Goal: Task Accomplishment & Management: Use online tool/utility

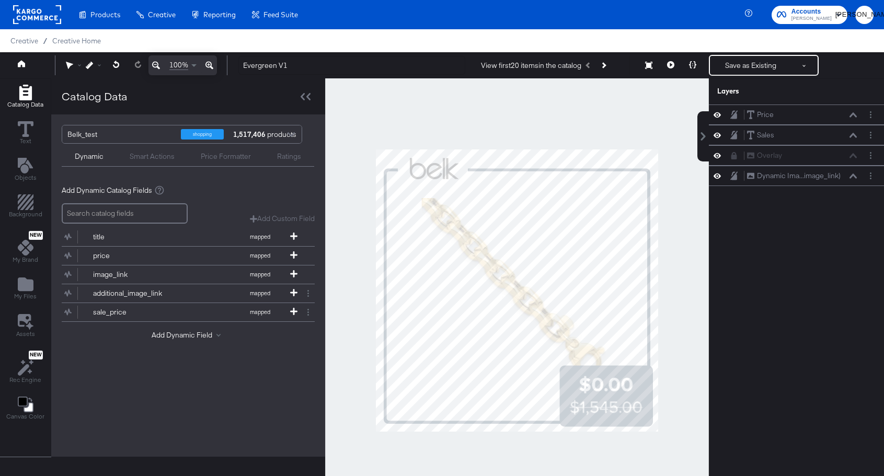
click at [655, 118] on div at bounding box center [517, 290] width 384 height 425
click at [744, 64] on button "Save as Existing" at bounding box center [751, 65] width 82 height 19
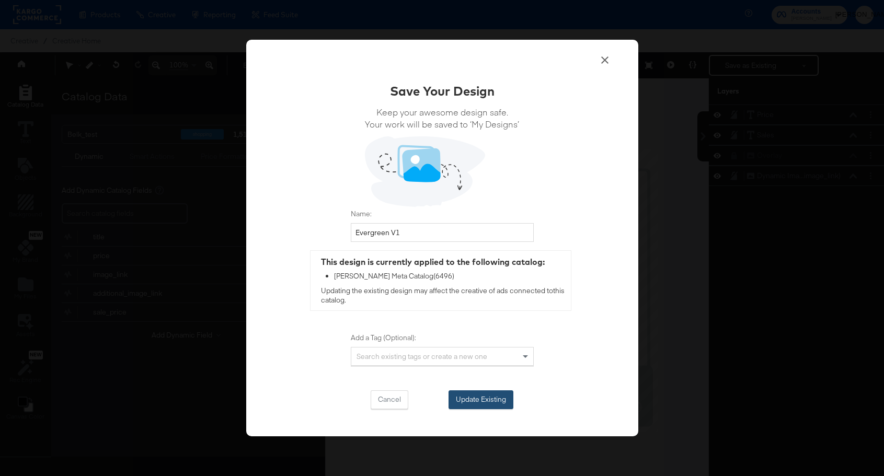
click at [499, 396] on button "Update Existing" at bounding box center [481, 400] width 65 height 19
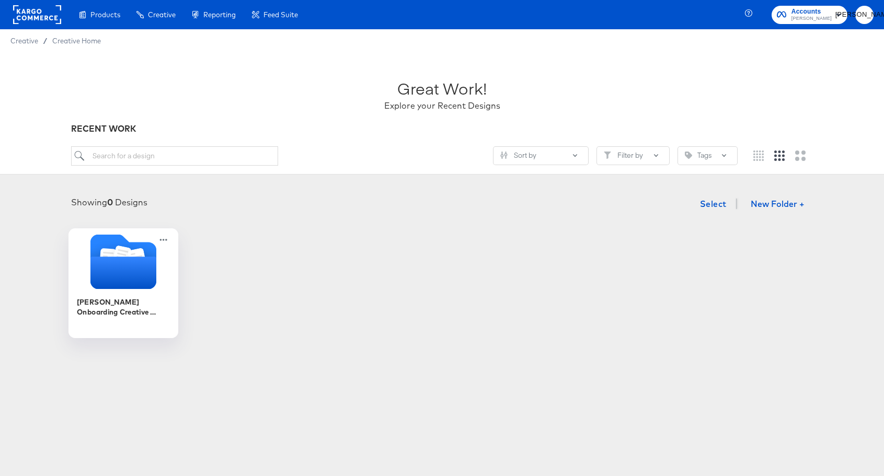
click at [102, 296] on div "[PERSON_NAME] Onboarding Creative Overlays" at bounding box center [123, 312] width 94 height 40
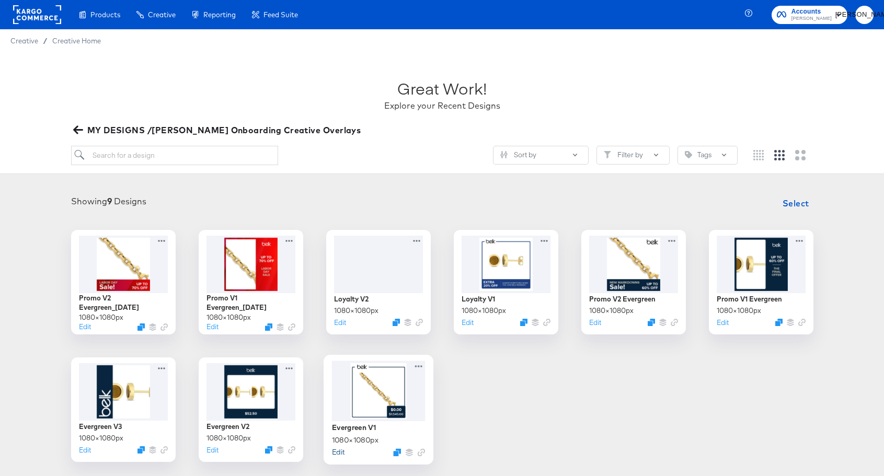
click at [340, 452] on button "Edit" at bounding box center [337, 452] width 13 height 10
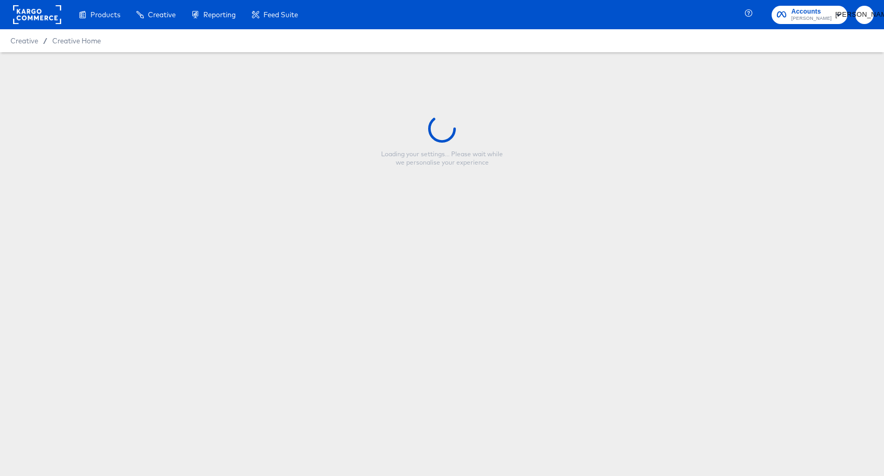
type input "Evergreen V1"
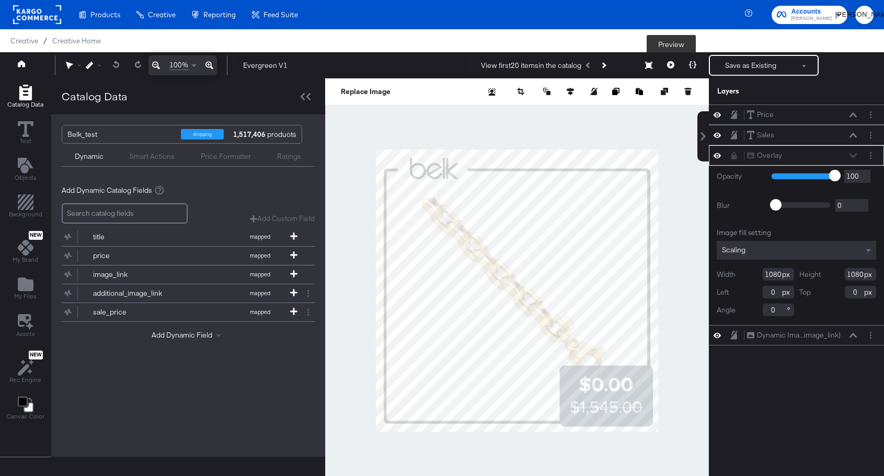
click at [668, 65] on icon at bounding box center [670, 64] width 7 height 7
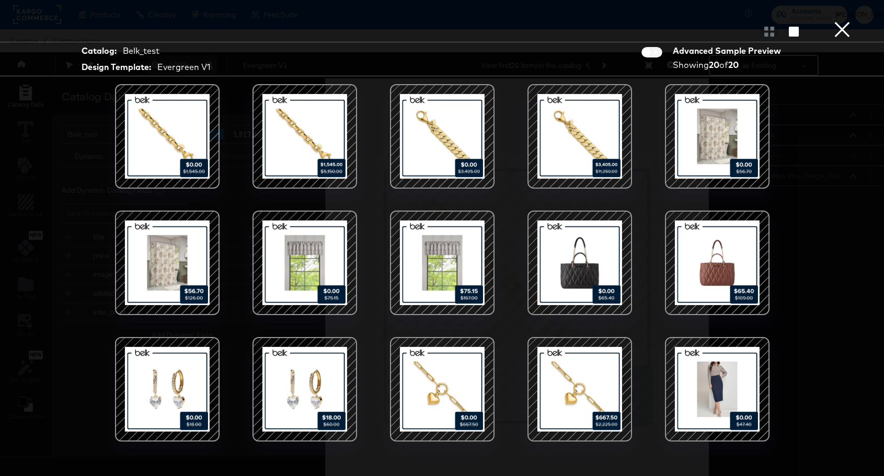
click at [844, 21] on button "×" at bounding box center [842, 10] width 21 height 21
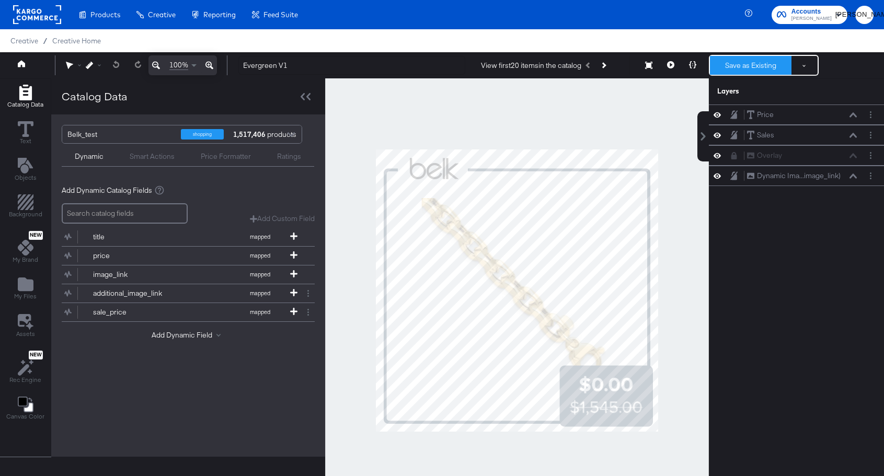
click at [741, 63] on button "Save as Existing" at bounding box center [751, 65] width 82 height 19
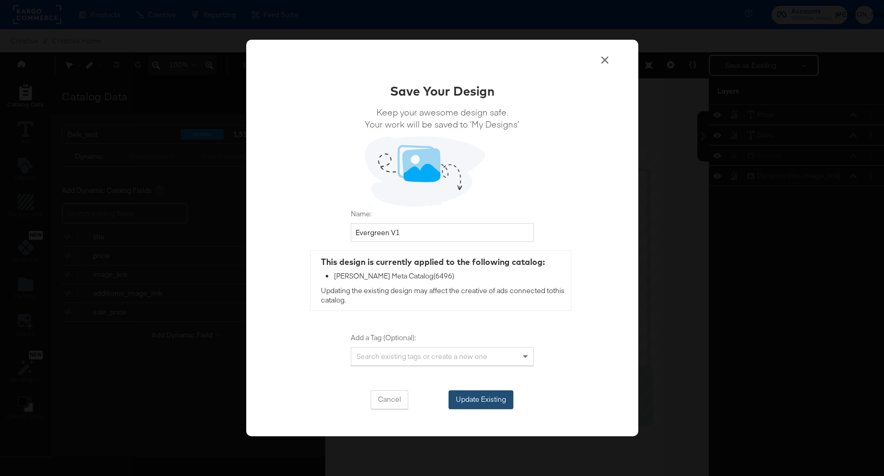
click at [496, 395] on button "Update Existing" at bounding box center [481, 400] width 65 height 19
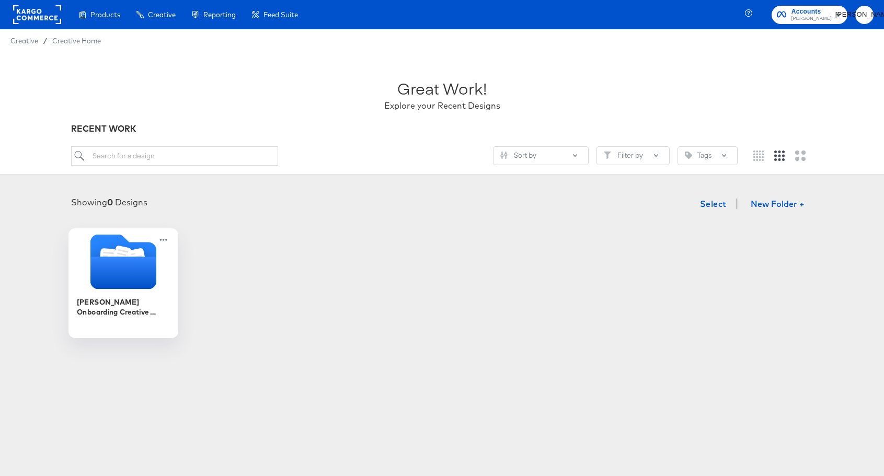
click at [147, 254] on icon "Folder" at bounding box center [123, 261] width 66 height 55
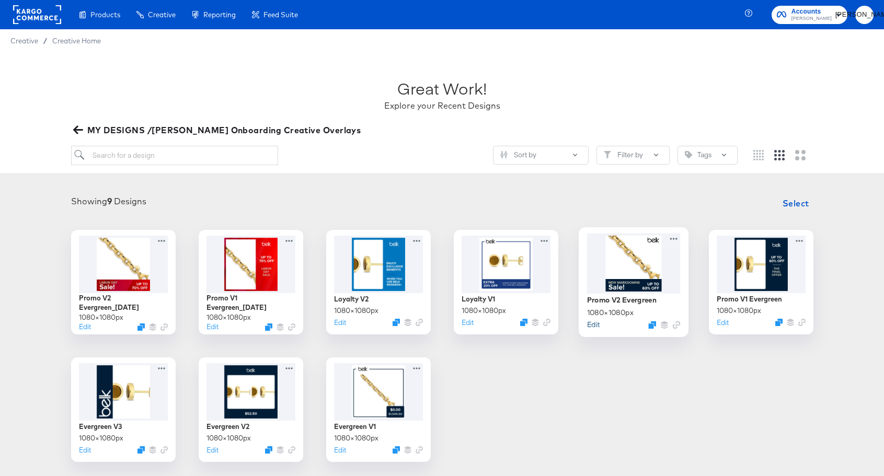
click at [592, 325] on button "Edit" at bounding box center [593, 324] width 13 height 10
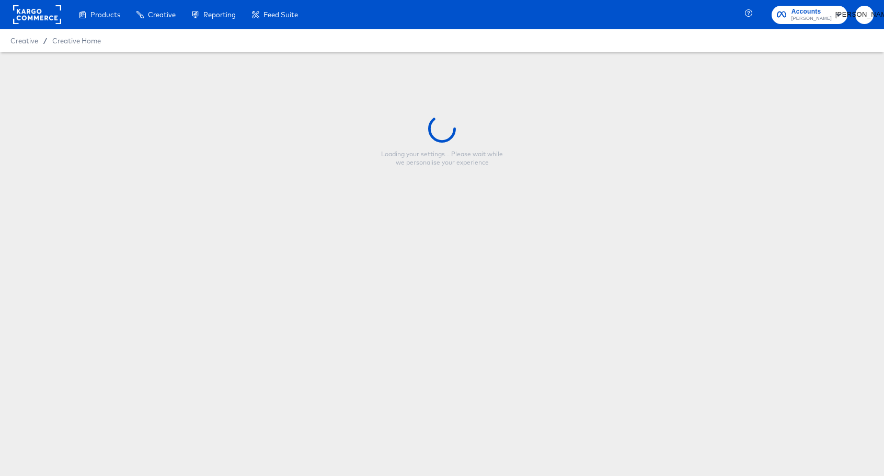
type input "Promo V2 Evergreen"
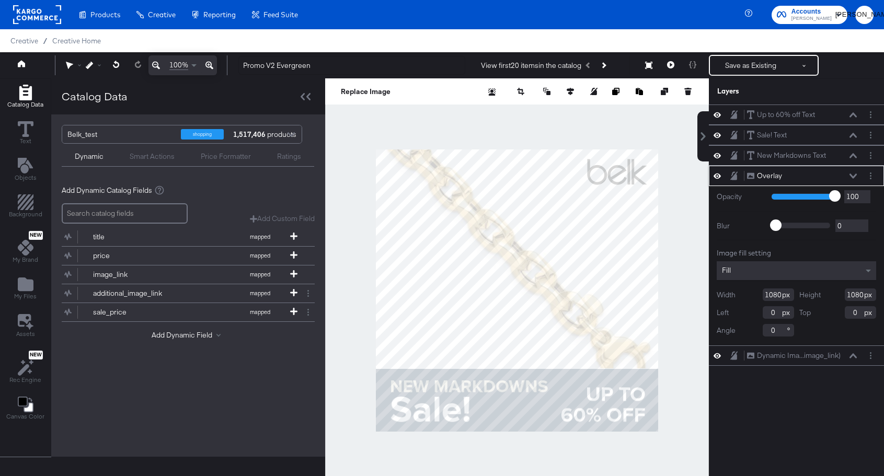
click at [851, 176] on icon at bounding box center [853, 176] width 7 height 5
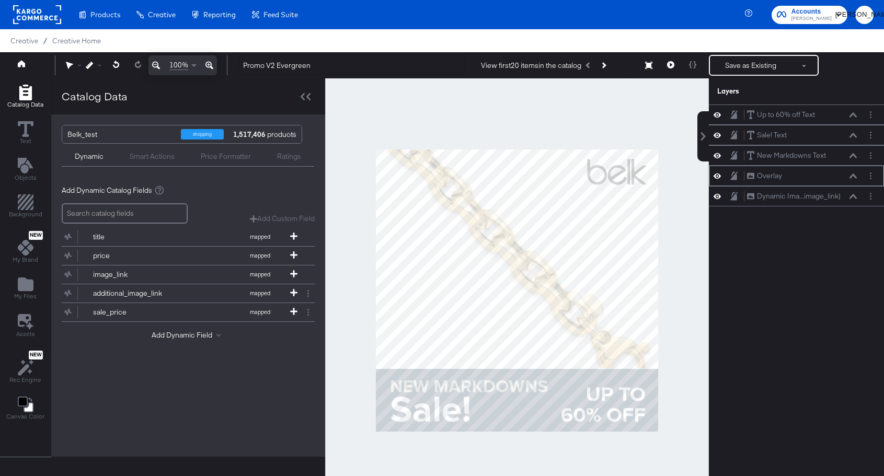
click at [736, 176] on icon at bounding box center [733, 175] width 7 height 8
click at [850, 196] on icon at bounding box center [853, 196] width 7 height 5
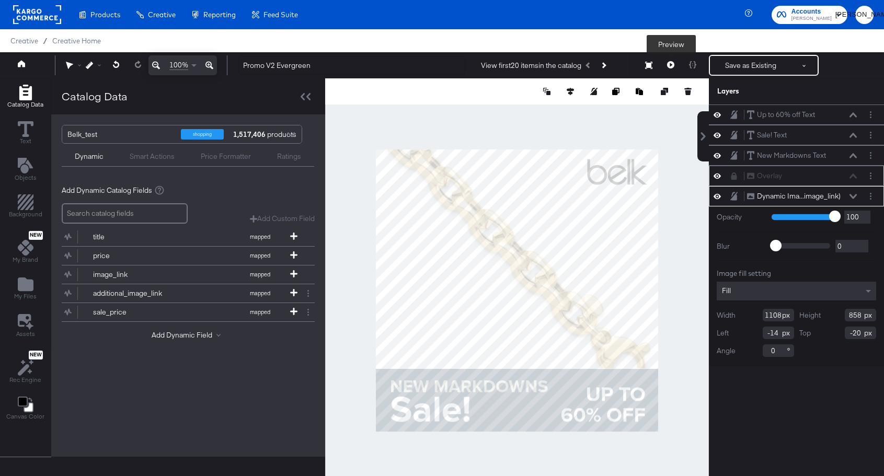
click at [670, 66] on icon at bounding box center [670, 64] width 7 height 7
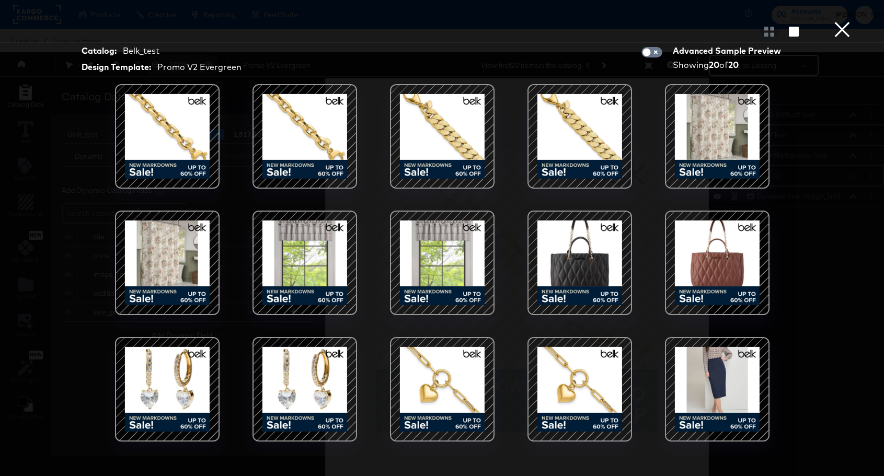
click at [840, 21] on button "×" at bounding box center [842, 10] width 21 height 21
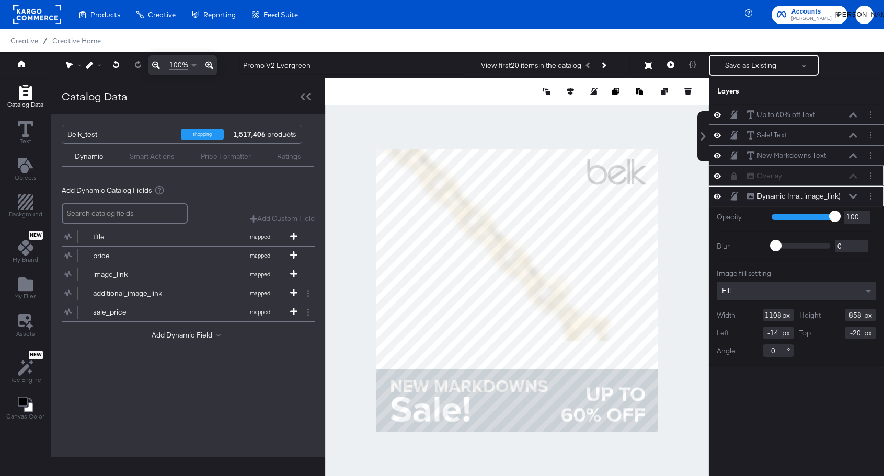
type input "931"
type input "754"
type input "75"
type input "62"
click at [668, 262] on div at bounding box center [517, 290] width 384 height 425
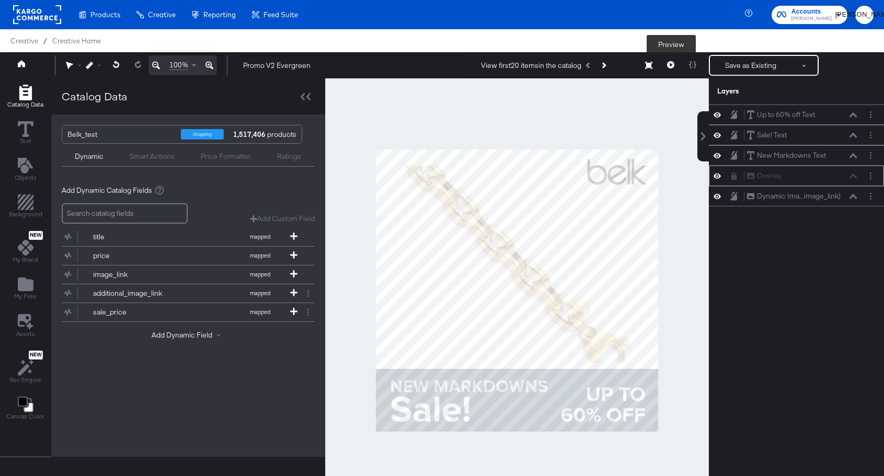
click at [670, 67] on icon at bounding box center [670, 64] width 7 height 7
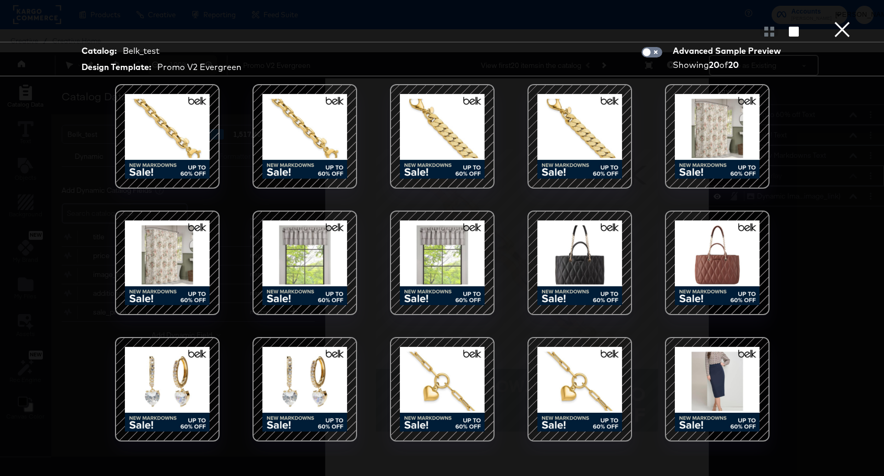
click at [839, 21] on button "×" at bounding box center [842, 10] width 21 height 21
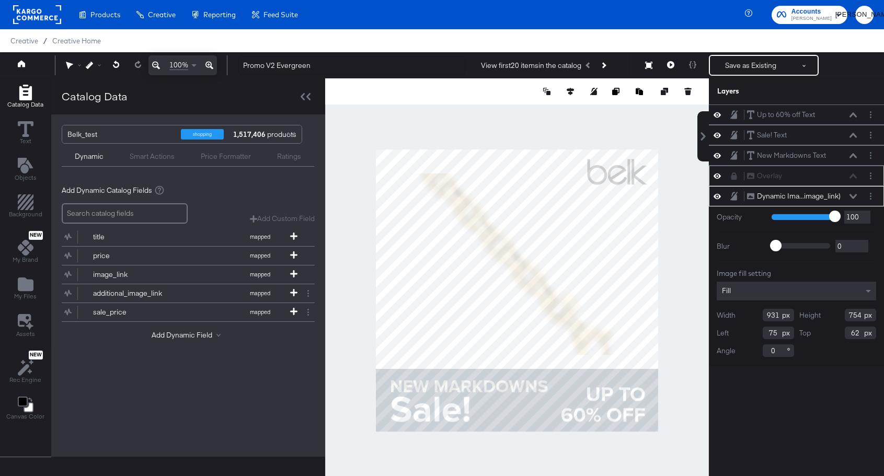
type input "793"
type input "694"
type input "143"
click at [767, 293] on div "Fill" at bounding box center [796, 291] width 159 height 19
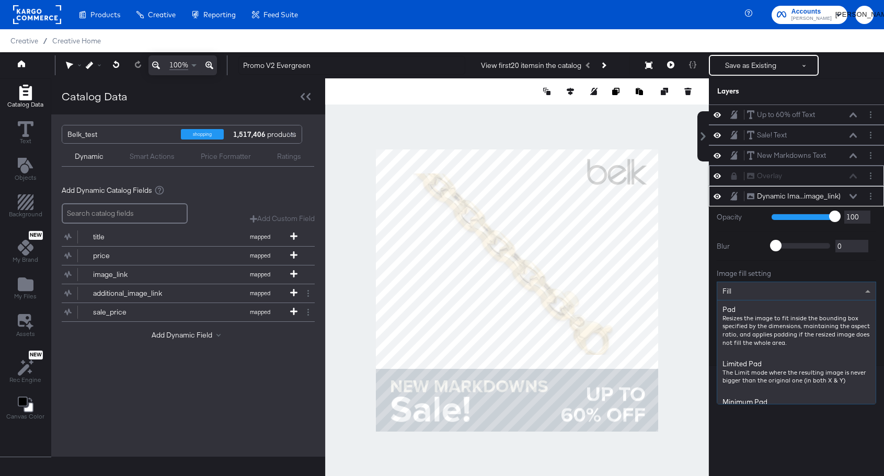
scroll to position [176, 0]
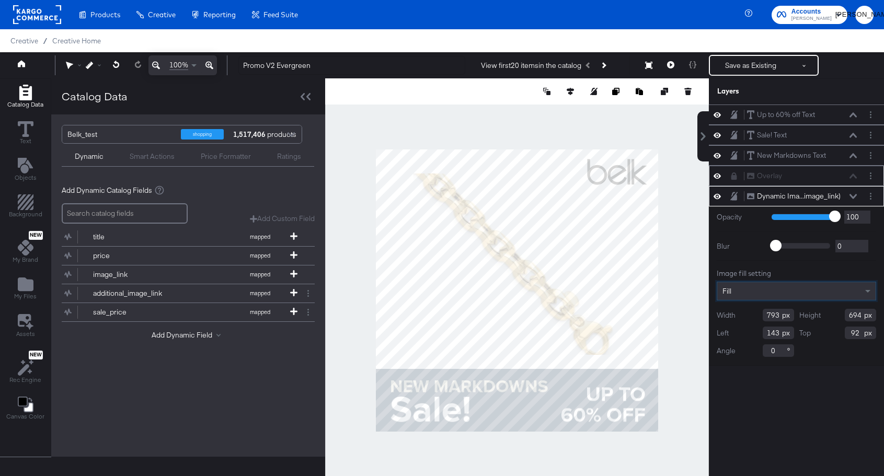
click at [776, 414] on div "Up to 60% off Text Up to 60% off Text Sale! Text Sale! Text New Markdowns Text …" at bounding box center [796, 296] width 175 height 382
click at [769, 411] on div "Up to 60% off Text Up to 60% off Text Sale! Text Sale! Text New Markdowns Text …" at bounding box center [796, 296] width 175 height 382
click at [569, 94] on icon at bounding box center [570, 91] width 7 height 7
click at [552, 110] on icon at bounding box center [550, 110] width 7 height 7
type input "103"
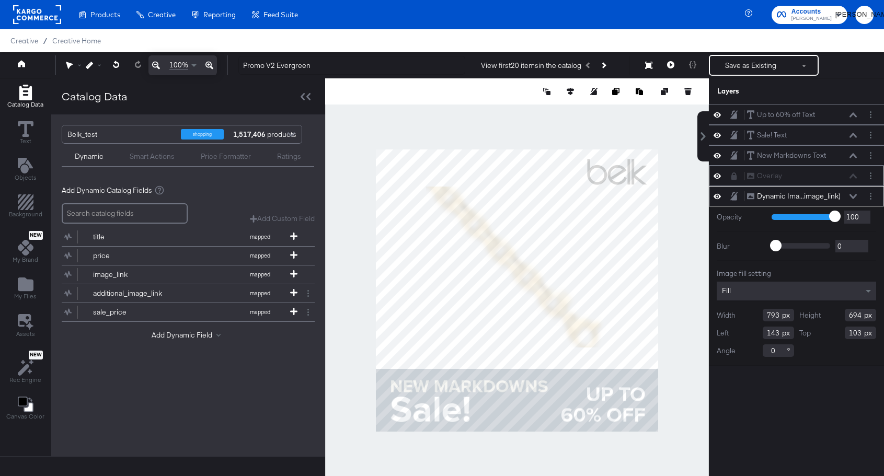
type input "697"
type input "616"
type input "191"
type input "156"
click at [566, 93] on button at bounding box center [570, 91] width 10 height 10
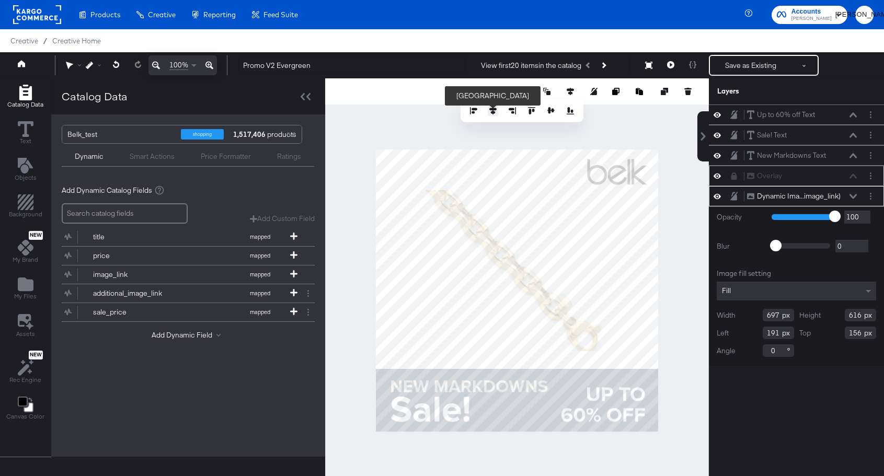
click at [496, 112] on icon at bounding box center [492, 110] width 7 height 7
click at [668, 63] on icon at bounding box center [670, 64] width 7 height 7
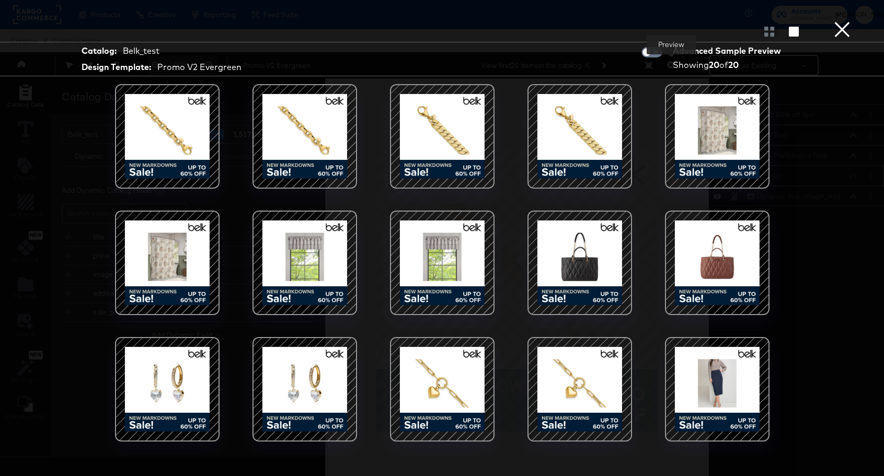
click at [842, 21] on button "×" at bounding box center [842, 10] width 21 height 21
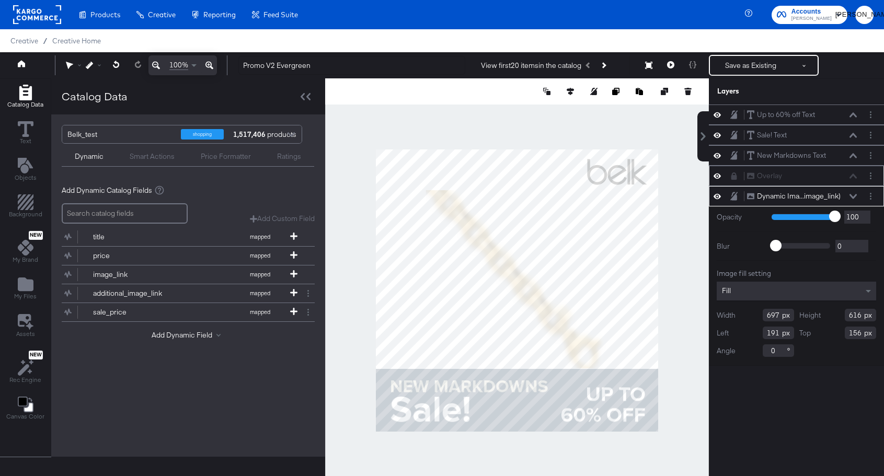
type input "682"
click at [717, 390] on div "Up to 60% off Text Up to 60% off Text Sale! Text Sale! Text New Markdowns Text …" at bounding box center [796, 296] width 175 height 382
click at [666, 318] on div at bounding box center [517, 290] width 384 height 425
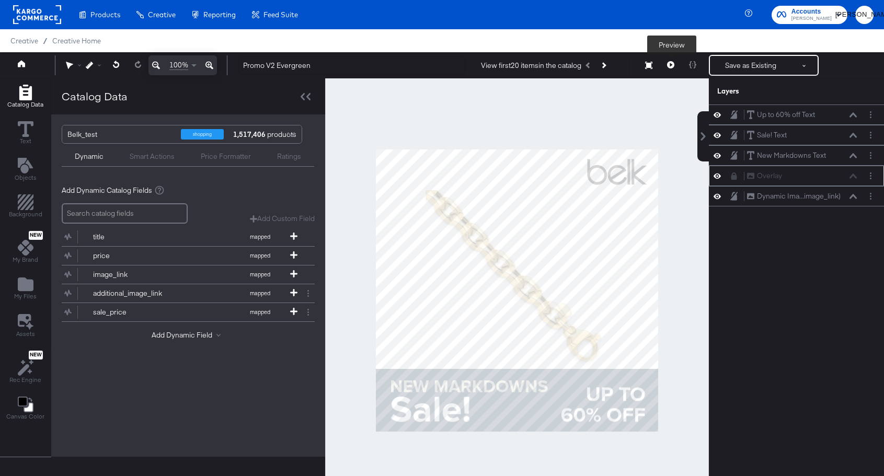
click at [675, 67] on button at bounding box center [671, 65] width 22 height 21
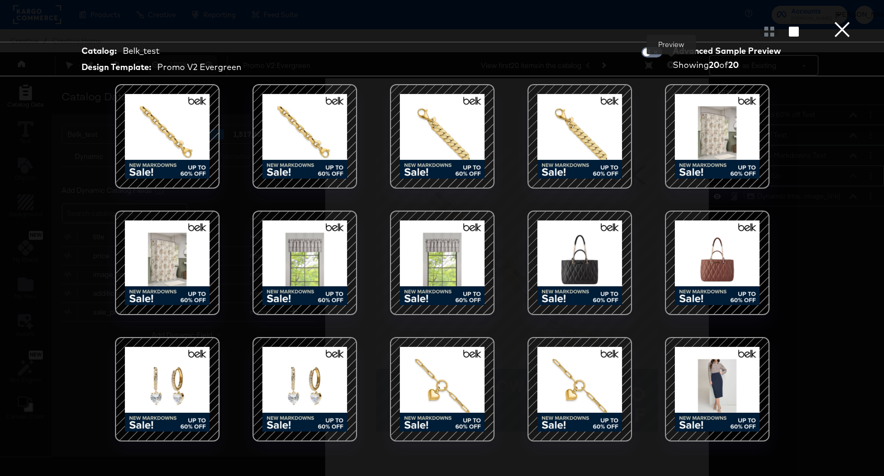
click at [843, 21] on button "×" at bounding box center [842, 10] width 21 height 21
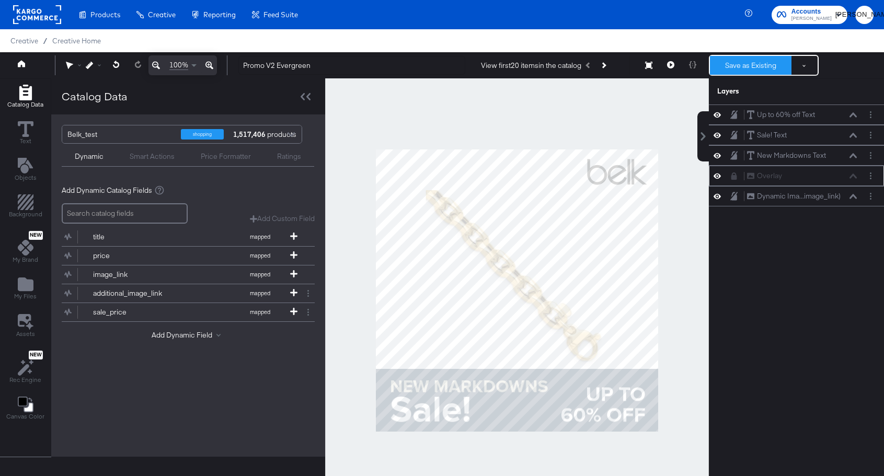
click at [757, 66] on button "Save as Existing" at bounding box center [751, 65] width 82 height 19
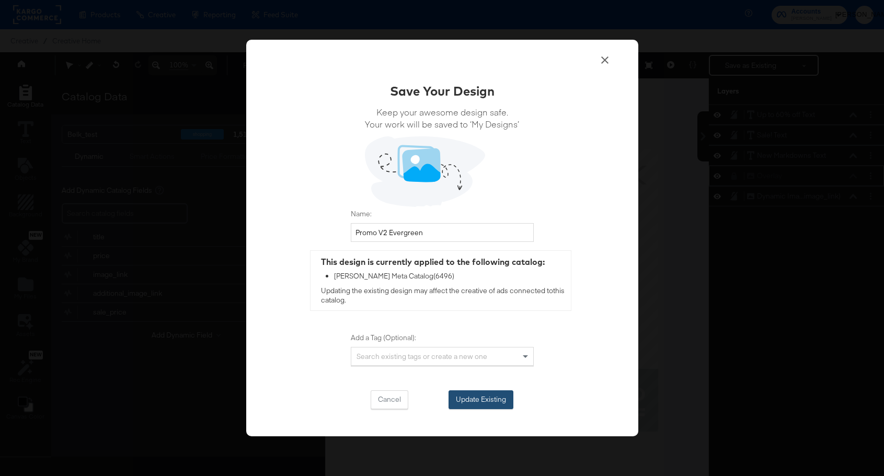
click at [482, 402] on button "Update Existing" at bounding box center [481, 400] width 65 height 19
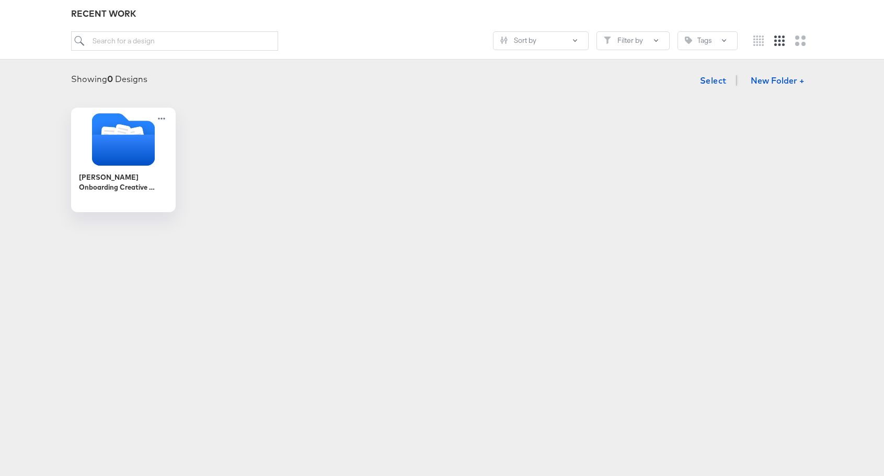
scroll to position [179, 0]
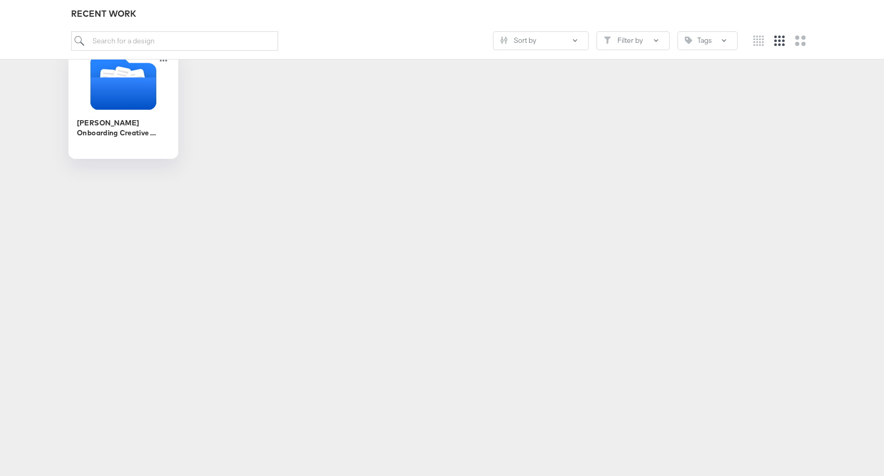
click at [133, 116] on div "[PERSON_NAME] Onboarding Creative Overlays" at bounding box center [123, 132] width 94 height 40
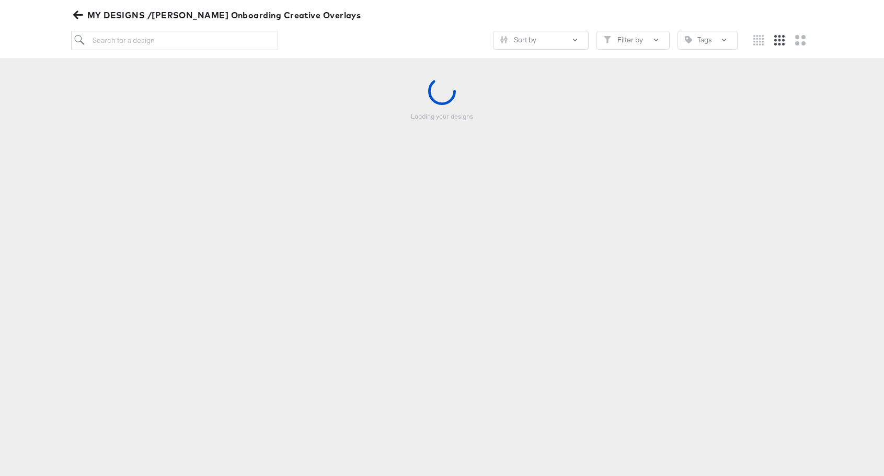
scroll to position [119, 0]
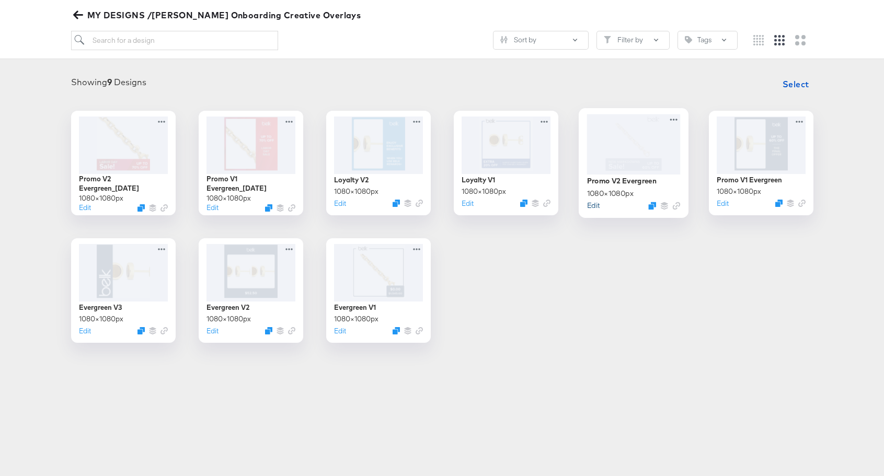
click at [595, 205] on button "Edit" at bounding box center [593, 205] width 13 height 10
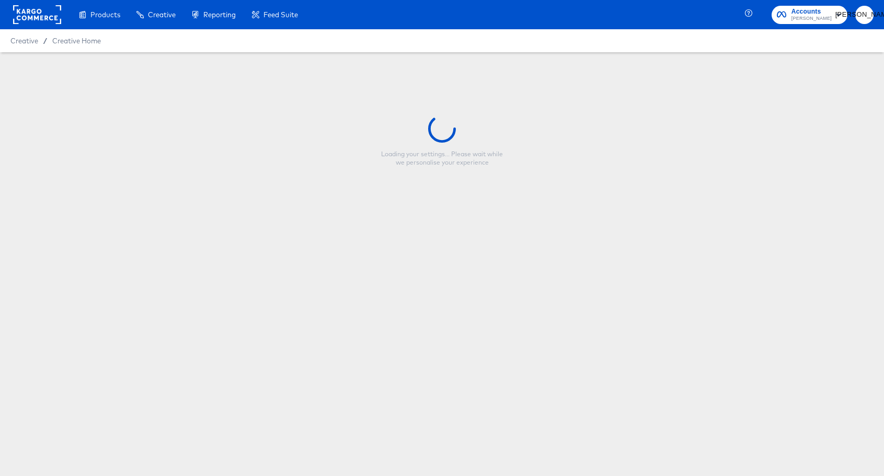
type input "Promo V2 Evergreen"
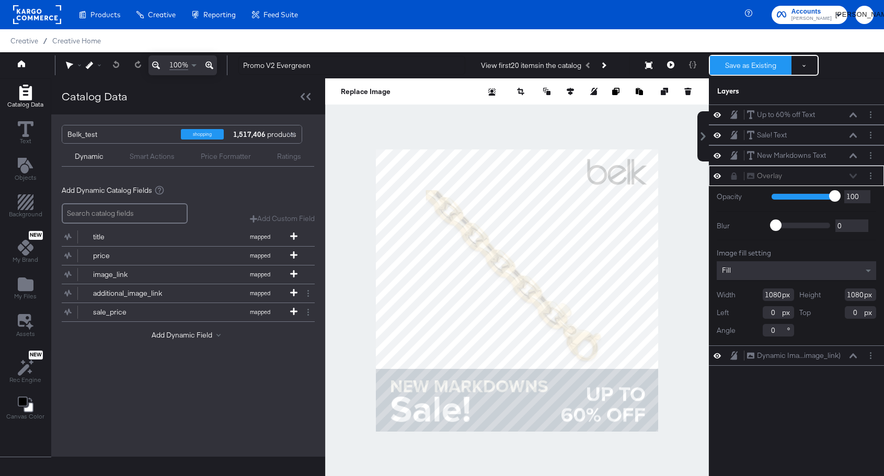
click at [734, 69] on button "Save as Existing" at bounding box center [751, 65] width 82 height 19
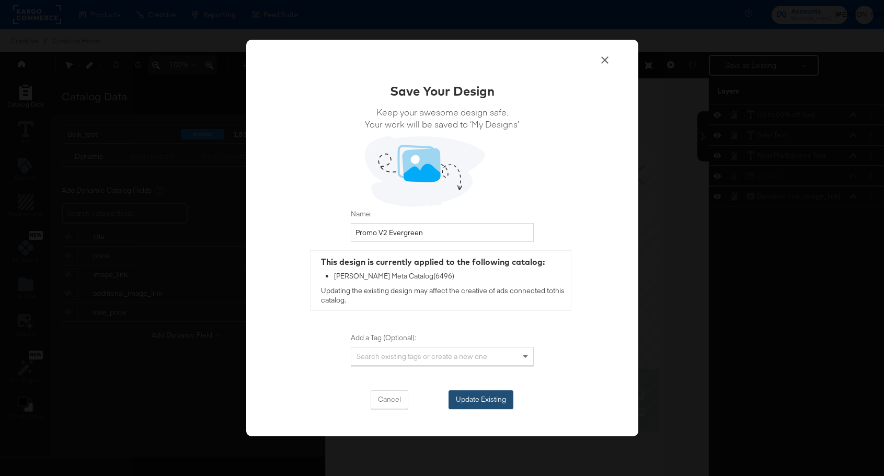
click at [493, 402] on button "Update Existing" at bounding box center [481, 400] width 65 height 19
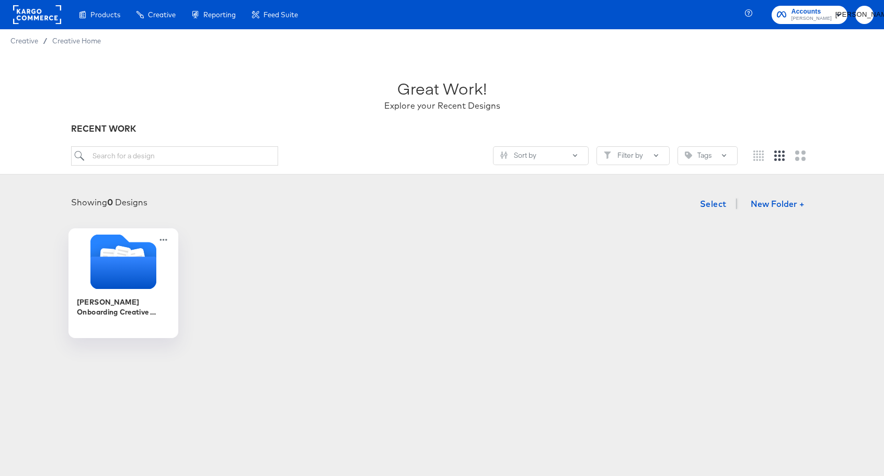
click at [163, 275] on icon "Folder" at bounding box center [123, 261] width 110 height 55
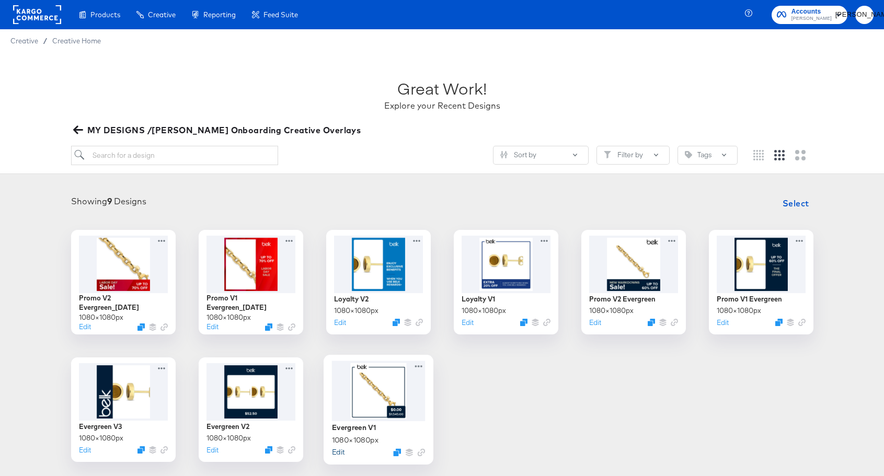
click at [337, 454] on button "Edit" at bounding box center [337, 452] width 13 height 10
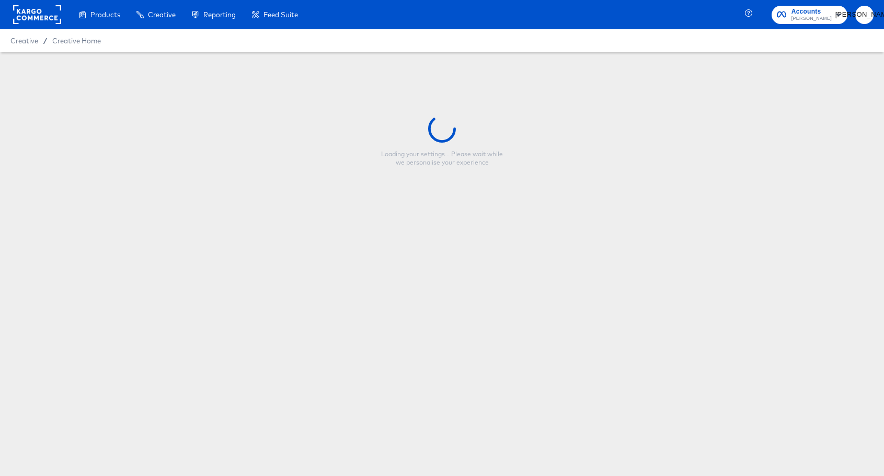
type input "Evergreen V1"
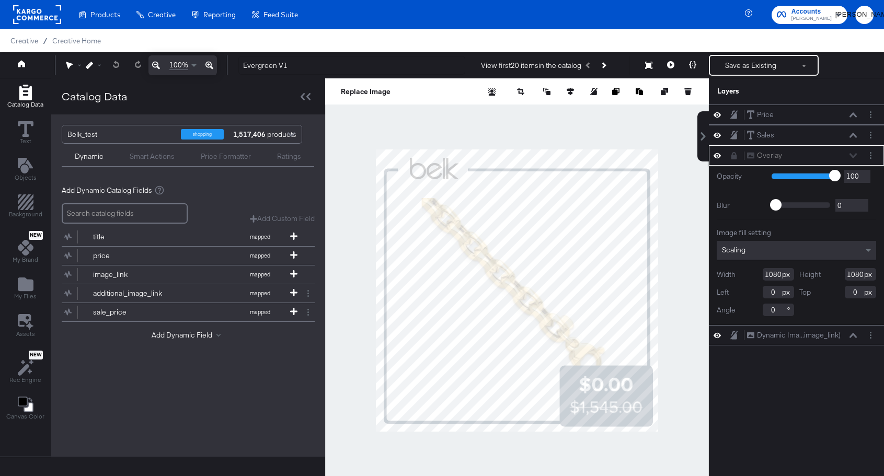
click at [714, 154] on icon at bounding box center [717, 155] width 7 height 9
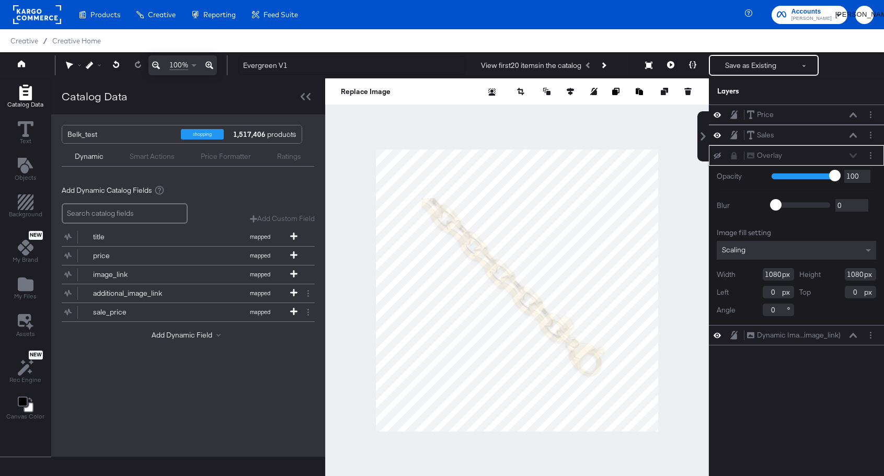
click at [714, 154] on icon at bounding box center [717, 156] width 7 height 7
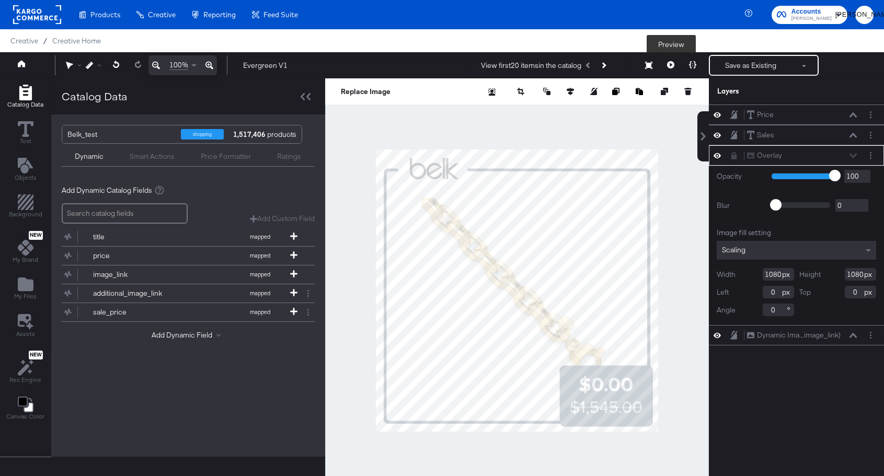
click at [670, 67] on icon at bounding box center [670, 64] width 7 height 7
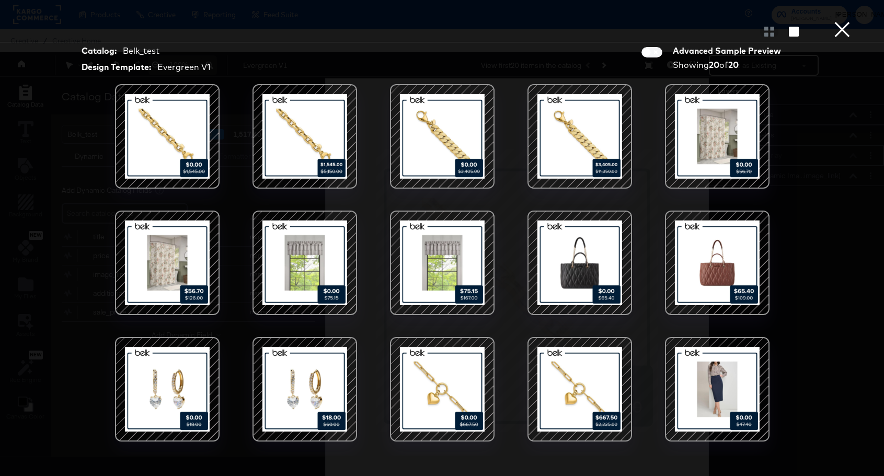
click at [849, 21] on button "×" at bounding box center [842, 10] width 21 height 21
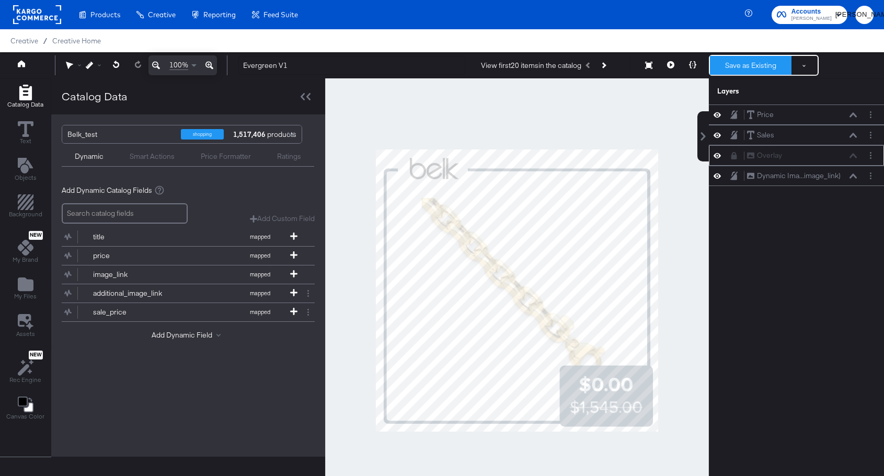
click at [767, 67] on button "Save as Existing" at bounding box center [751, 65] width 82 height 19
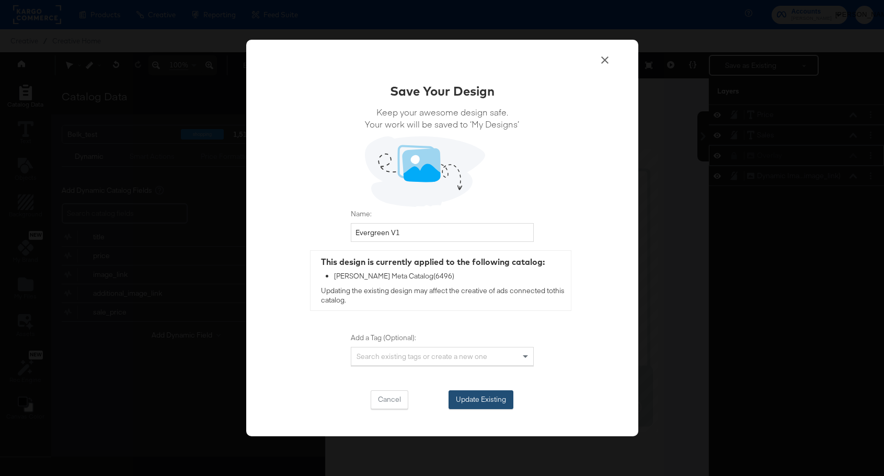
click at [487, 397] on button "Update Existing" at bounding box center [481, 400] width 65 height 19
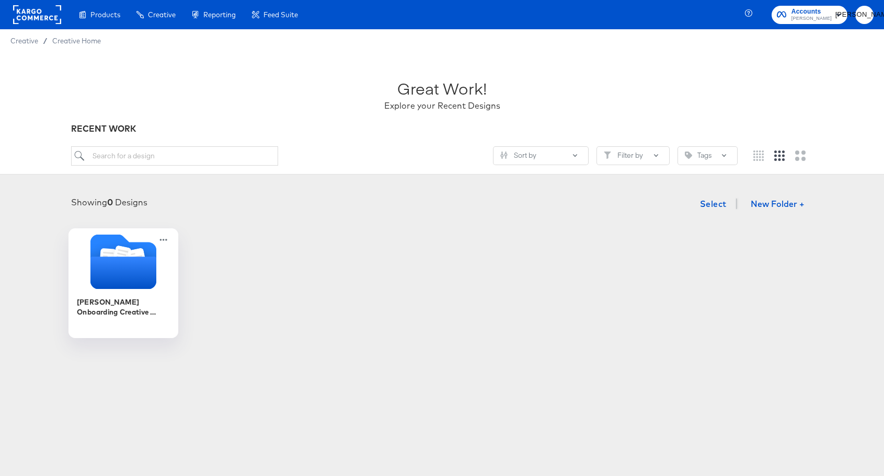
click at [113, 273] on icon "Folder" at bounding box center [123, 273] width 66 height 32
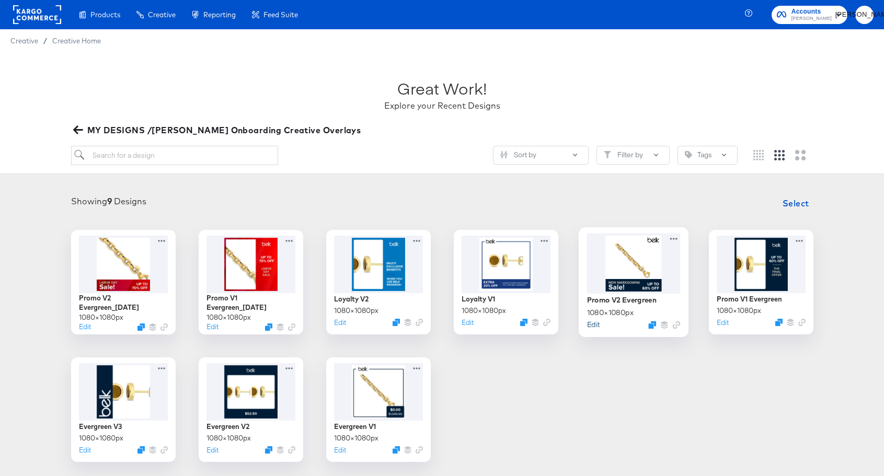
click at [596, 326] on button "Edit" at bounding box center [593, 324] width 13 height 10
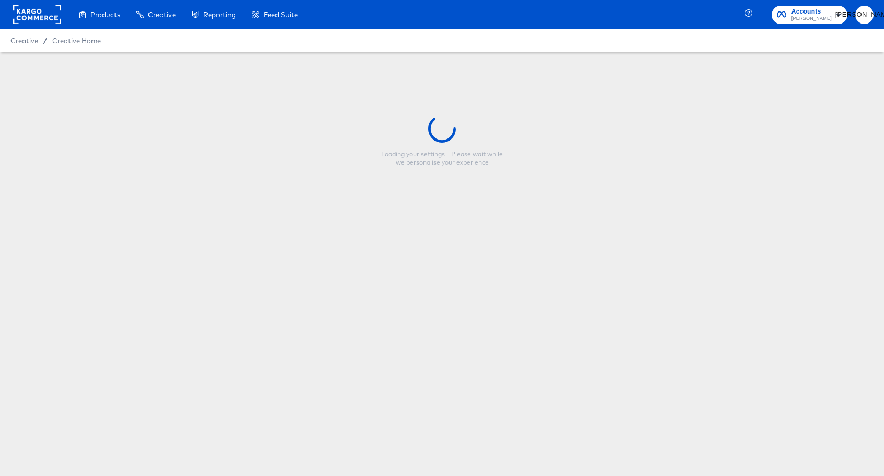
type input "Promo V2 Evergreen"
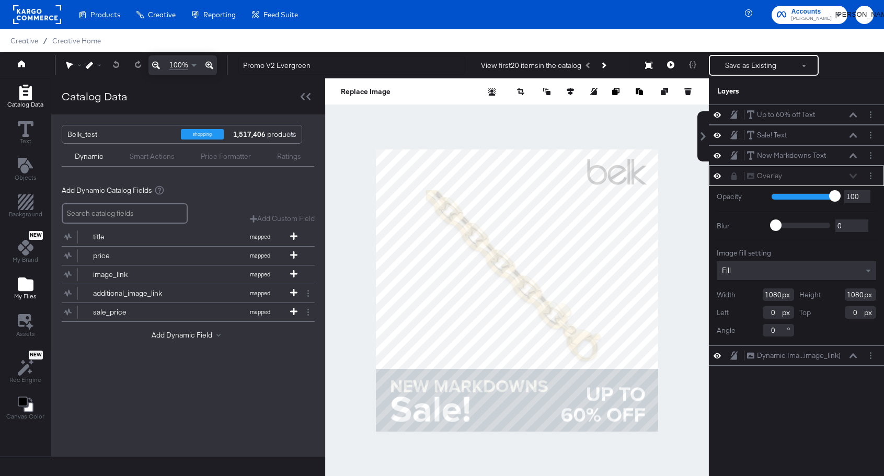
click at [27, 293] on span "My Files" at bounding box center [25, 296] width 22 height 8
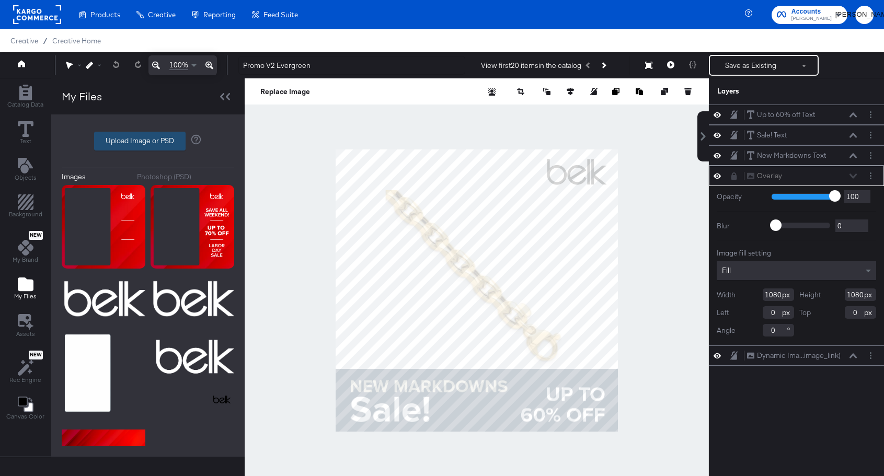
click at [135, 144] on label "Upload Image or PSD" at bounding box center [140, 141] width 90 height 18
click at [148, 141] on input "Upload Image or PSD" at bounding box center [148, 141] width 0 height 0
type input "C:\fakepath\Promo V2_evergreen_Overlay no logo.png"
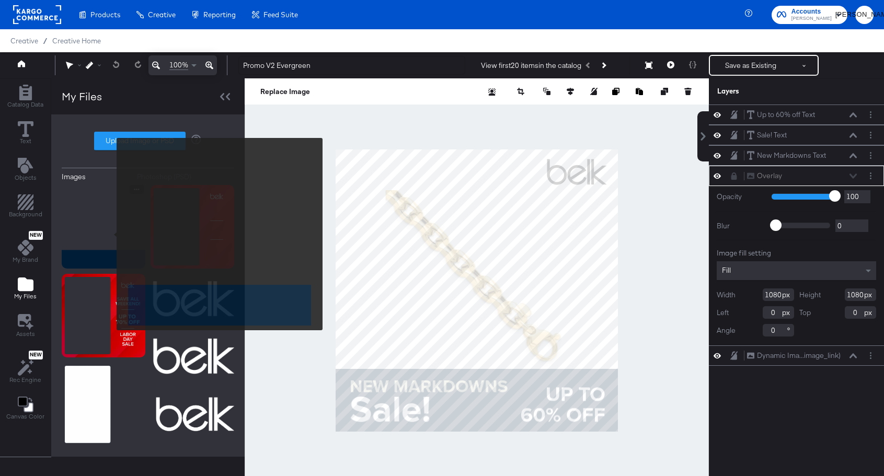
click at [109, 233] on img at bounding box center [104, 227] width 84 height 84
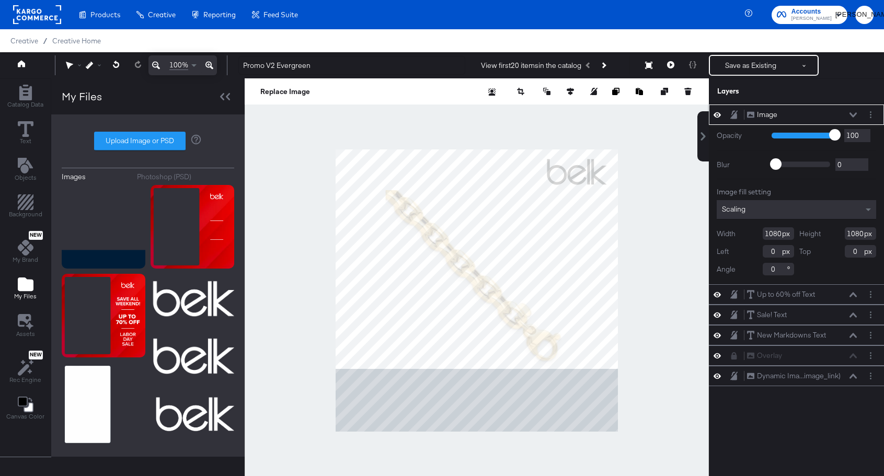
click at [852, 113] on icon at bounding box center [853, 114] width 7 height 5
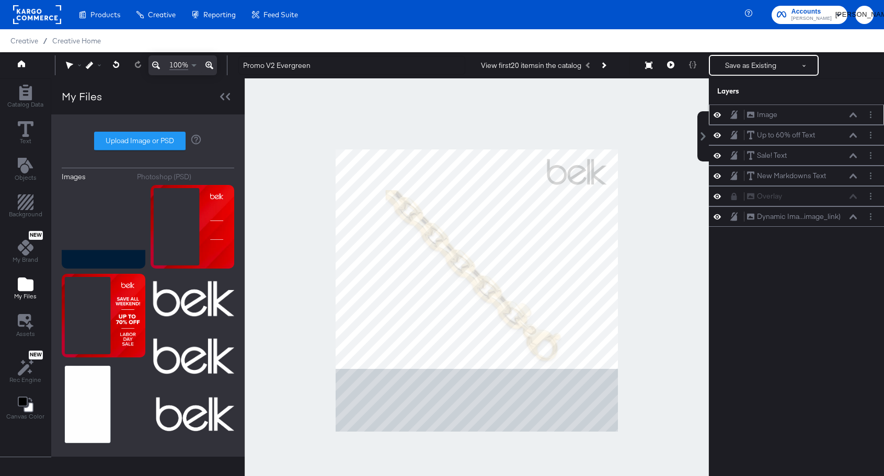
click at [780, 115] on div "Image Image" at bounding box center [802, 114] width 111 height 11
click at [774, 115] on div "Image" at bounding box center [767, 115] width 20 height 10
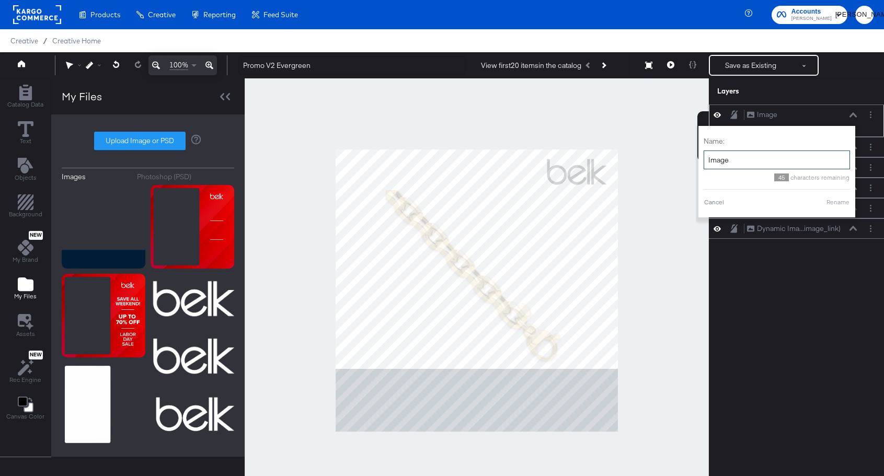
click at [745, 168] on input "Image" at bounding box center [777, 160] width 146 height 19
type input "Overlay No Logo"
click at [840, 206] on button "Rename" at bounding box center [838, 202] width 24 height 9
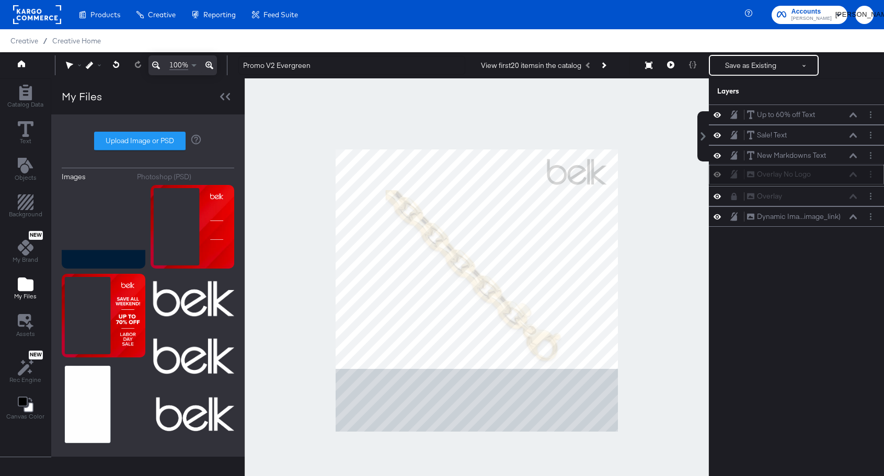
drag, startPoint x: 816, startPoint y: 118, endPoint x: 816, endPoint y: 180, distance: 62.2
click at [816, 180] on div "Overlay No Logo Overlay No Logo Up to 60% off Text Up to 60% off Text Sale! Tex…" at bounding box center [796, 166] width 175 height 122
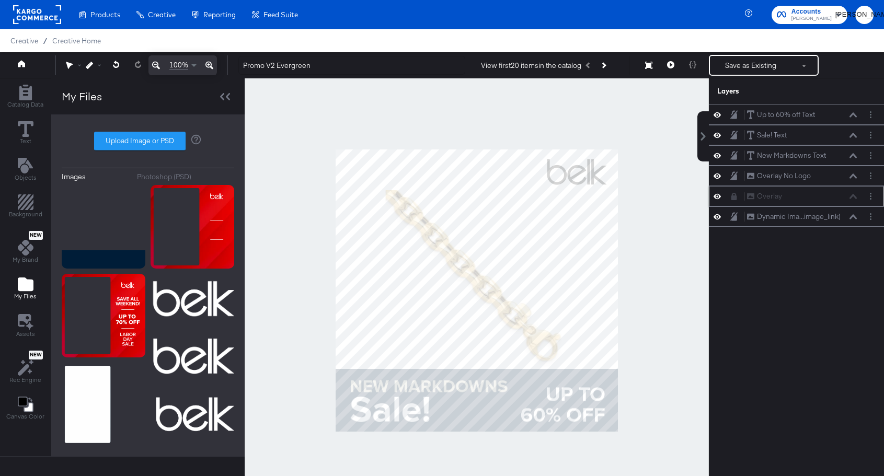
click at [718, 198] on icon at bounding box center [717, 196] width 7 height 9
click at [732, 181] on div "Overlay No Logo Overlay No Logo" at bounding box center [796, 176] width 175 height 20
click at [854, 219] on icon at bounding box center [853, 216] width 7 height 5
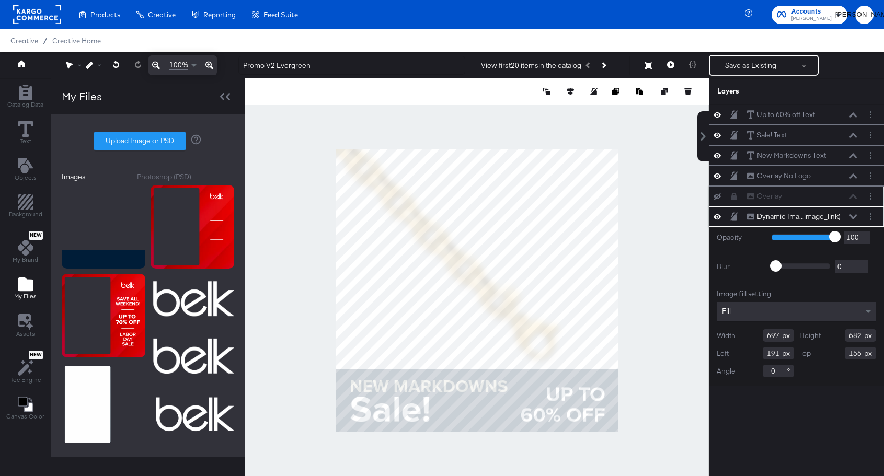
click at [323, 156] on div at bounding box center [477, 290] width 464 height 425
type input "889"
type input "864"
type input "0"
type input "-26"
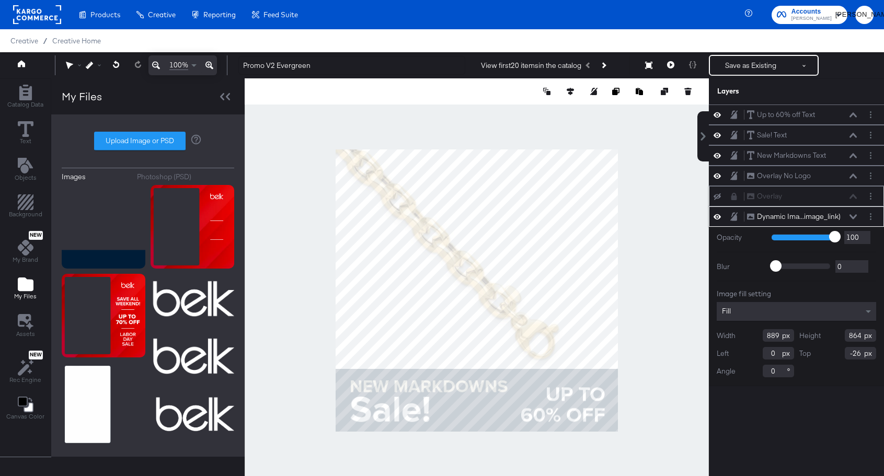
type input "895"
type input "870"
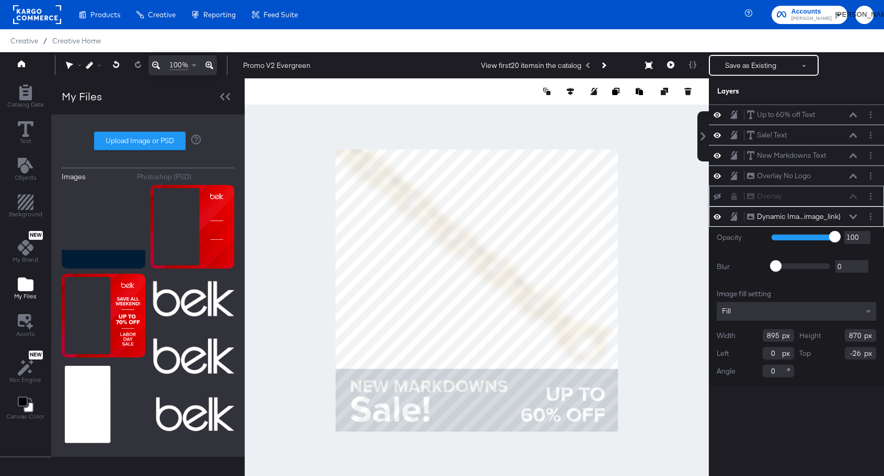
click at [621, 247] on div at bounding box center [477, 290] width 464 height 425
type input "1093"
click at [568, 89] on icon at bounding box center [570, 91] width 7 height 7
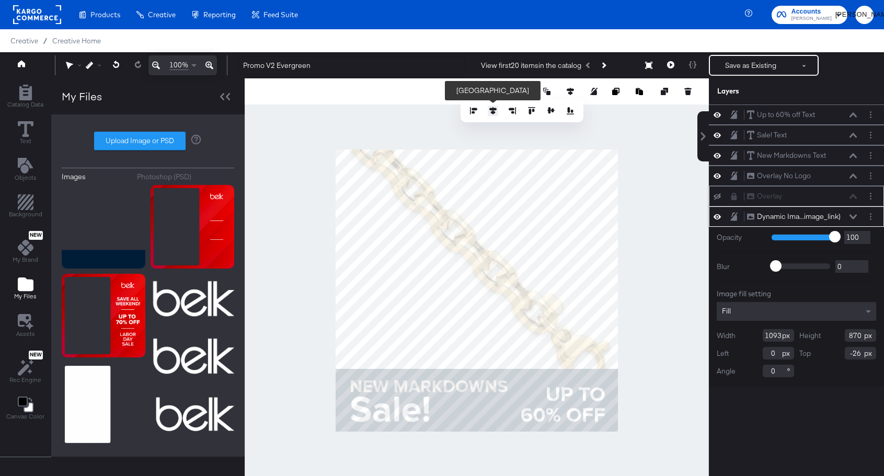
click at [493, 110] on icon at bounding box center [492, 110] width 7 height 7
type input "-6"
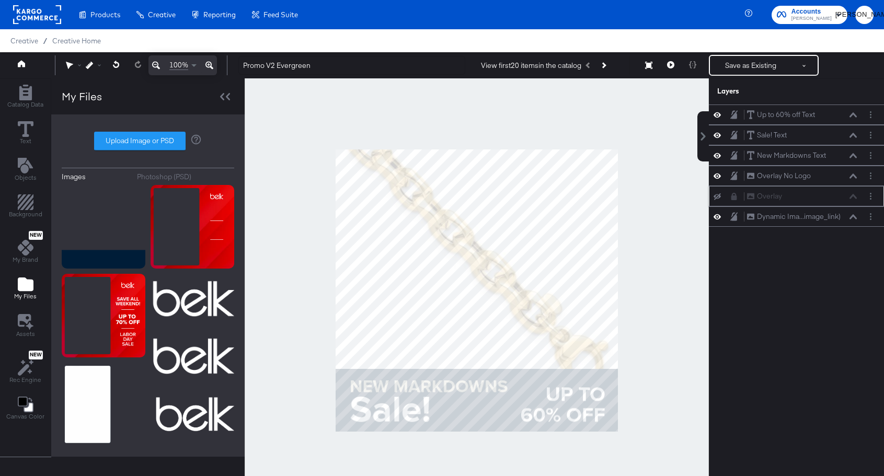
click at [655, 248] on div at bounding box center [477, 290] width 464 height 425
click at [851, 217] on icon at bounding box center [853, 216] width 7 height 5
click at [674, 287] on div at bounding box center [477, 290] width 464 height 425
click at [668, 65] on icon at bounding box center [670, 64] width 7 height 7
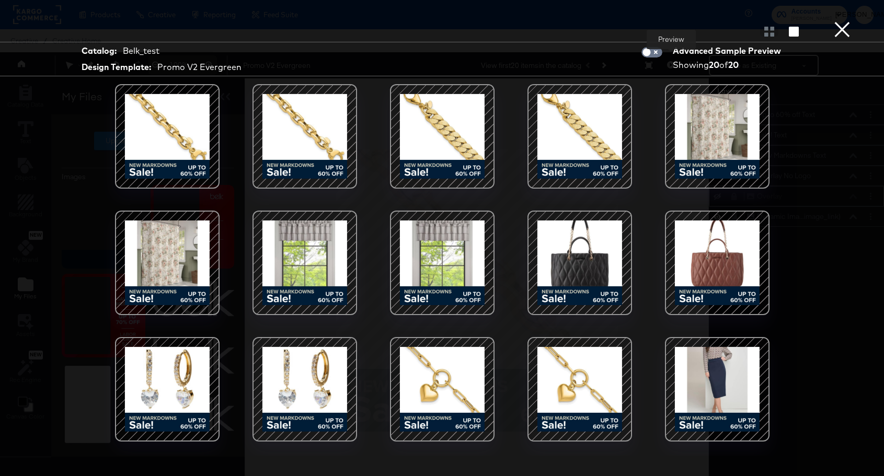
click at [838, 21] on button "×" at bounding box center [842, 10] width 21 height 21
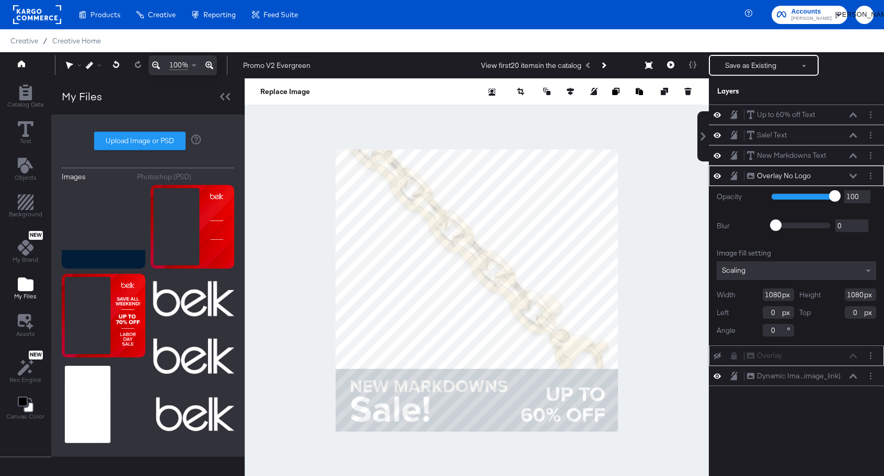
click at [854, 172] on div "Overlay No Logo Overlay No Logo" at bounding box center [802, 175] width 111 height 11
click at [854, 174] on icon at bounding box center [853, 176] width 7 height 5
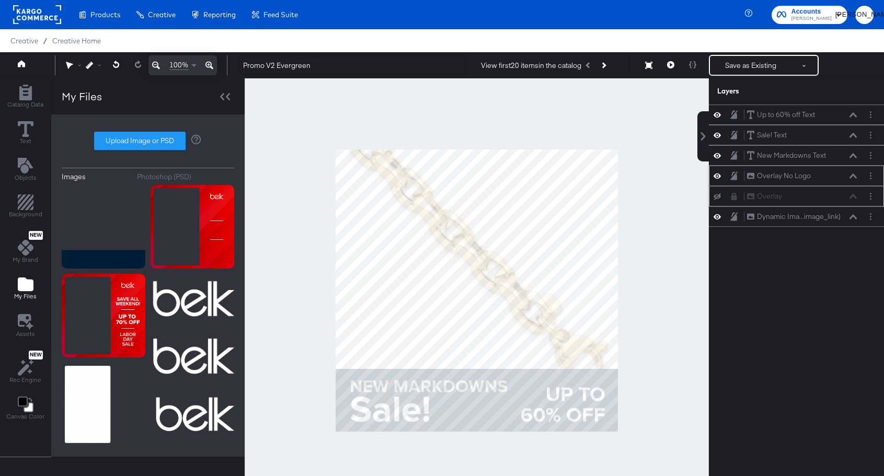
click at [730, 182] on div "Overlay No Logo Overlay No Logo" at bounding box center [796, 176] width 175 height 20
click at [732, 179] on icon at bounding box center [733, 175] width 7 height 8
click at [856, 221] on div "Dynamic Ima...image_link) Dynamic Image (image_link)" at bounding box center [802, 216] width 111 height 11
click at [853, 218] on icon at bounding box center [853, 216] width 7 height 5
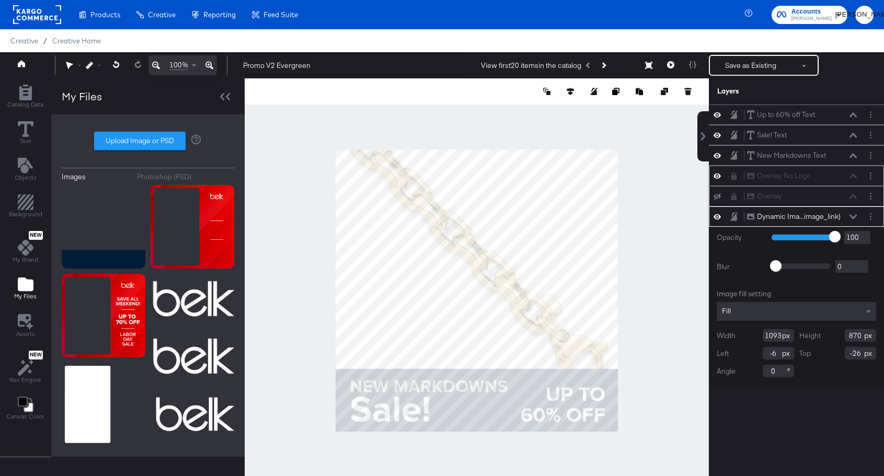
click at [777, 308] on div "Fill" at bounding box center [796, 311] width 159 height 19
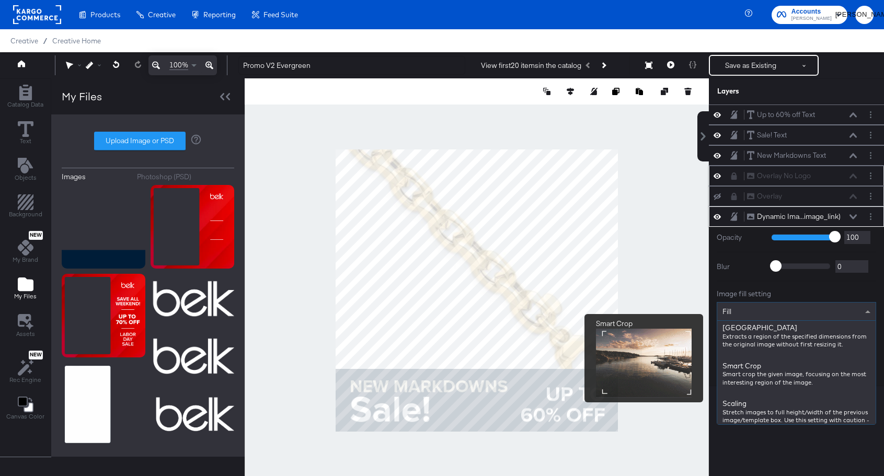
scroll to position [257, 0]
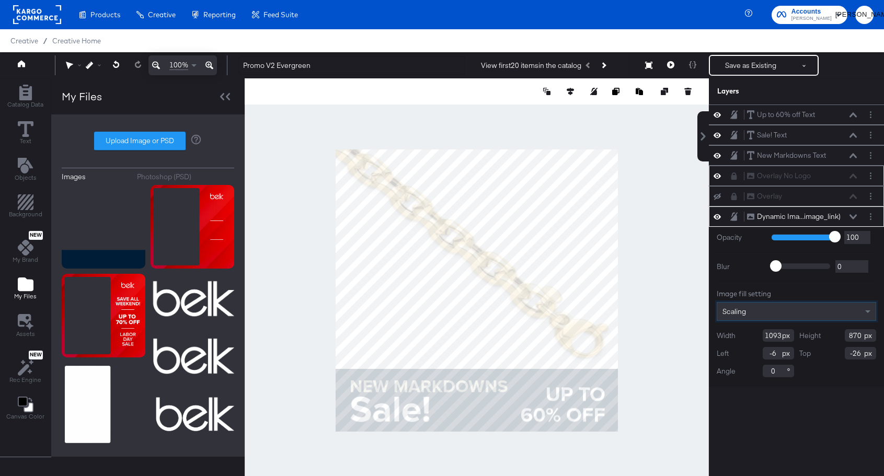
click at [674, 190] on div at bounding box center [477, 290] width 464 height 425
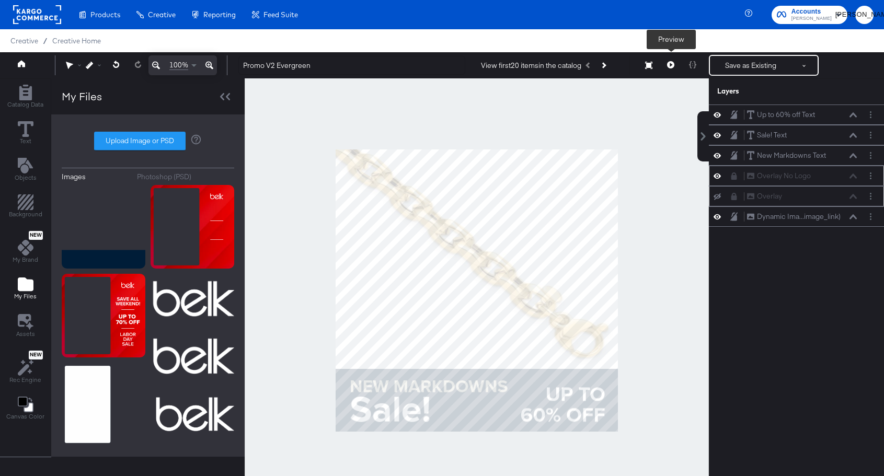
click at [669, 68] on icon at bounding box center [670, 64] width 7 height 7
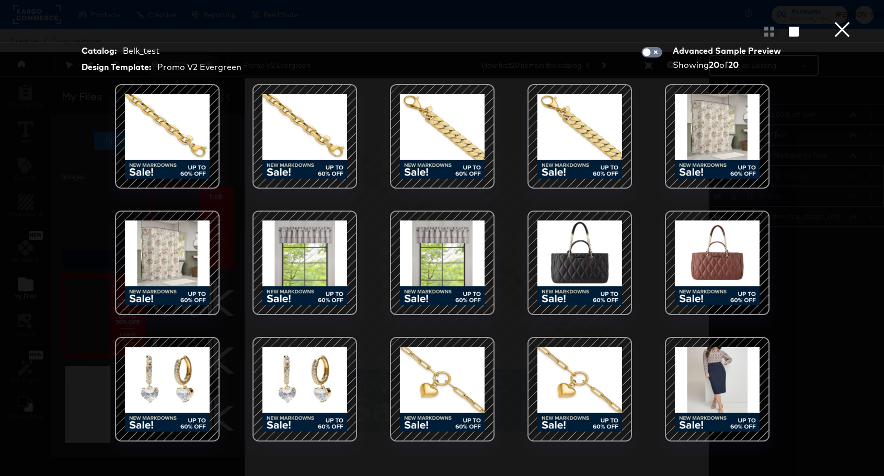
click at [842, 21] on button "×" at bounding box center [842, 10] width 21 height 21
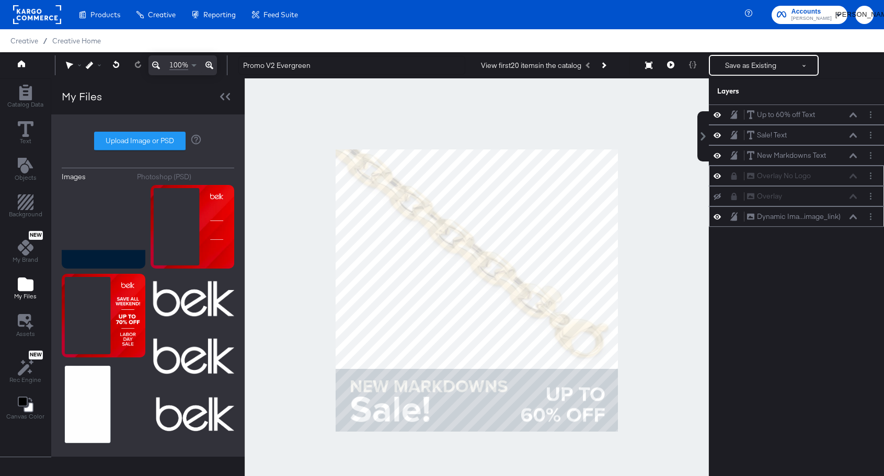
click at [856, 218] on icon at bounding box center [853, 216] width 7 height 5
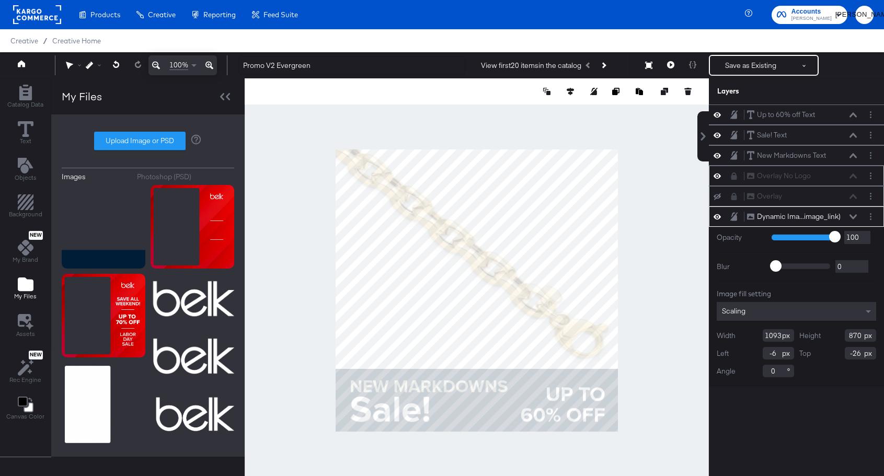
click at [813, 302] on div "Image fill setting Scaling Width 1093 Height 870 Left -6 Top -26 Angle 0" at bounding box center [796, 333] width 159 height 88
click at [810, 309] on div "Scaling" at bounding box center [796, 311] width 159 height 19
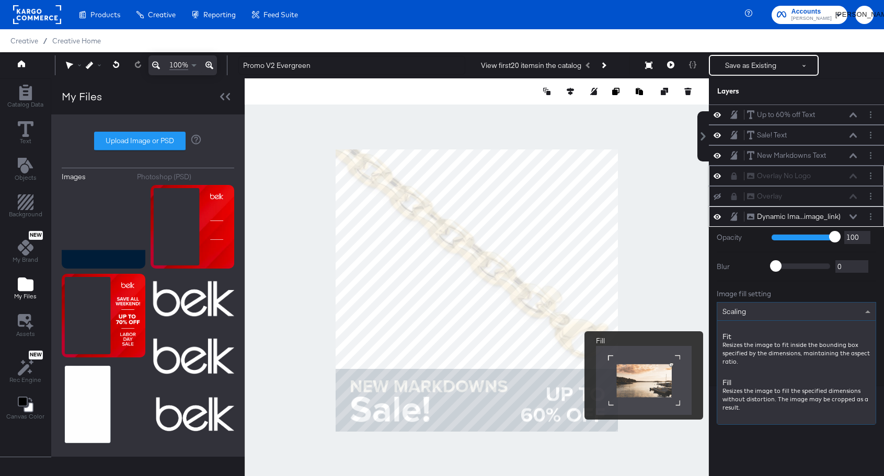
scroll to position [131, 0]
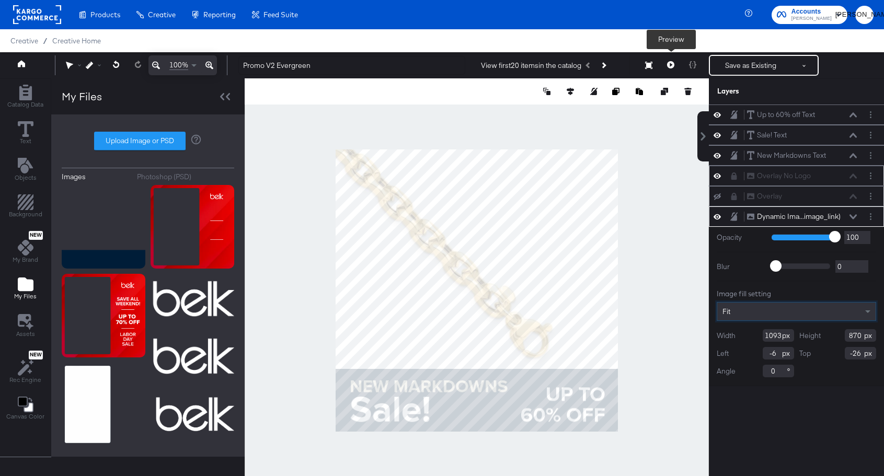
click at [671, 64] on icon at bounding box center [670, 64] width 7 height 7
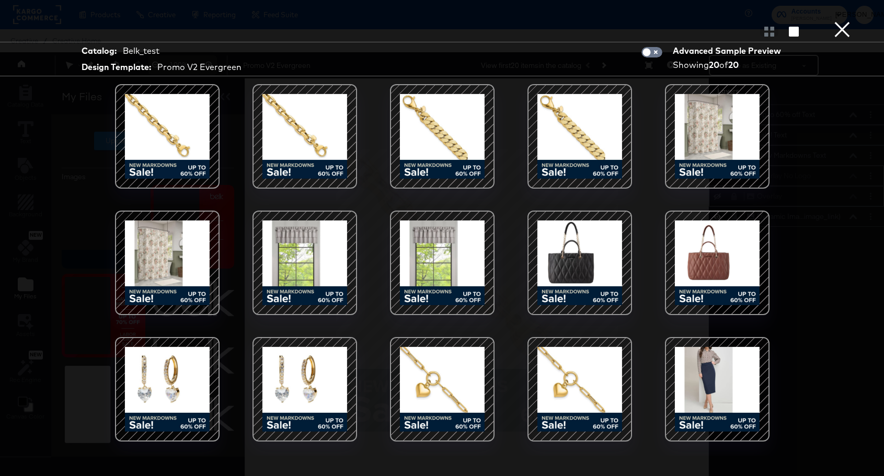
click at [842, 21] on button "×" at bounding box center [842, 10] width 21 height 21
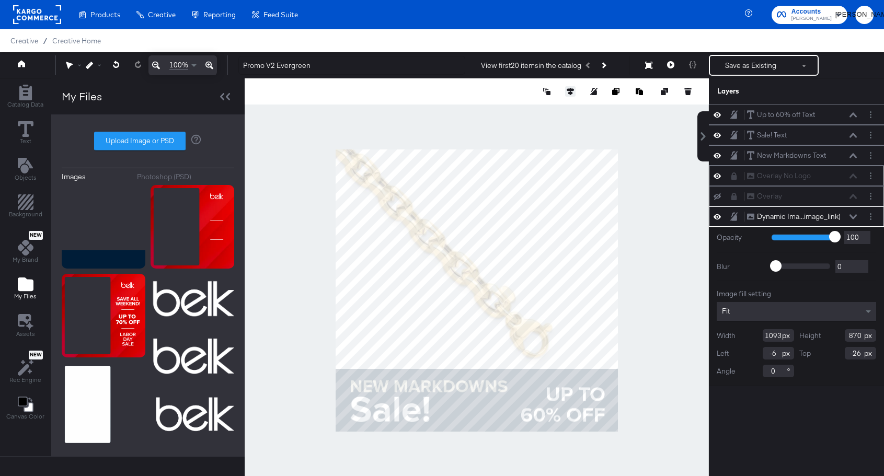
click at [567, 95] on button at bounding box center [570, 91] width 10 height 10
click at [493, 110] on icon at bounding box center [492, 110] width 7 height 7
click at [670, 64] on icon at bounding box center [670, 64] width 7 height 7
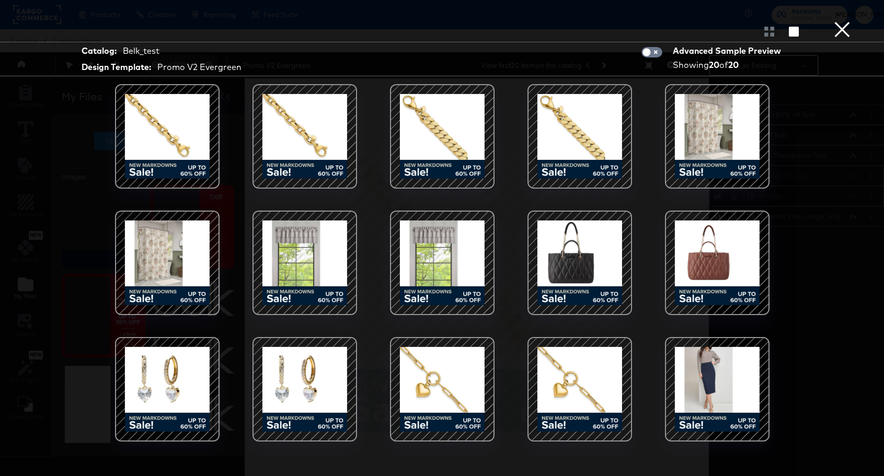
click at [840, 21] on button "×" at bounding box center [842, 10] width 21 height 21
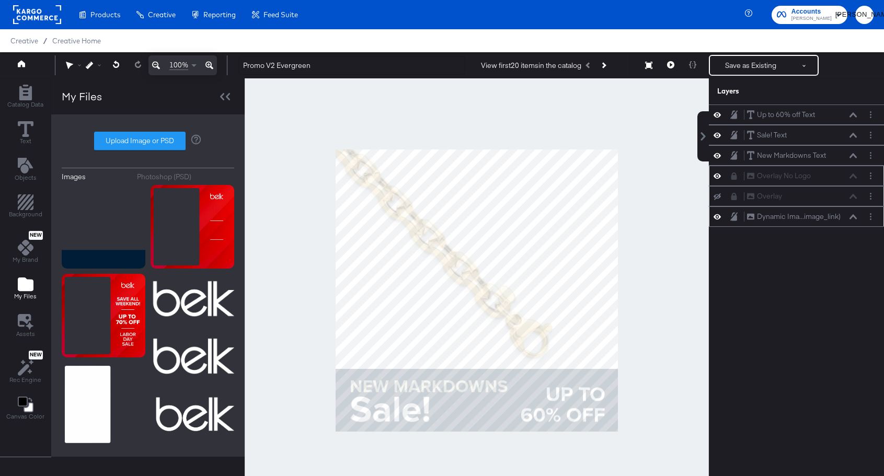
click at [852, 221] on div "Dynamic Ima...image_link) Dynamic Image (image_link)" at bounding box center [802, 216] width 111 height 11
click at [851, 220] on div "Dynamic Ima...image_link) Dynamic Image (image_link)" at bounding box center [802, 216] width 111 height 11
click at [854, 214] on icon at bounding box center [853, 216] width 7 height 5
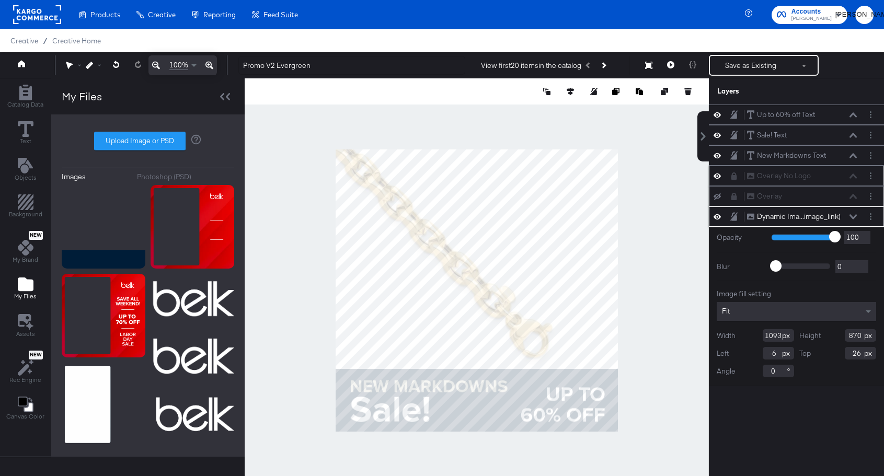
click at [792, 311] on div "Fit" at bounding box center [796, 311] width 159 height 19
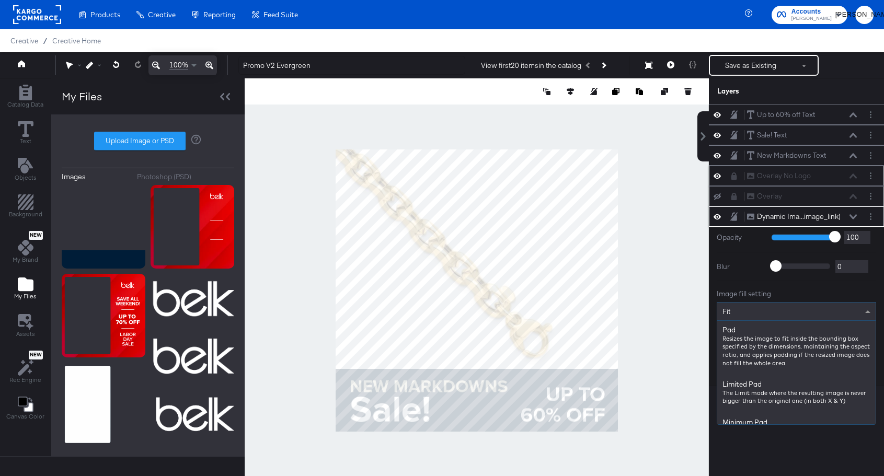
scroll to position [130, 0]
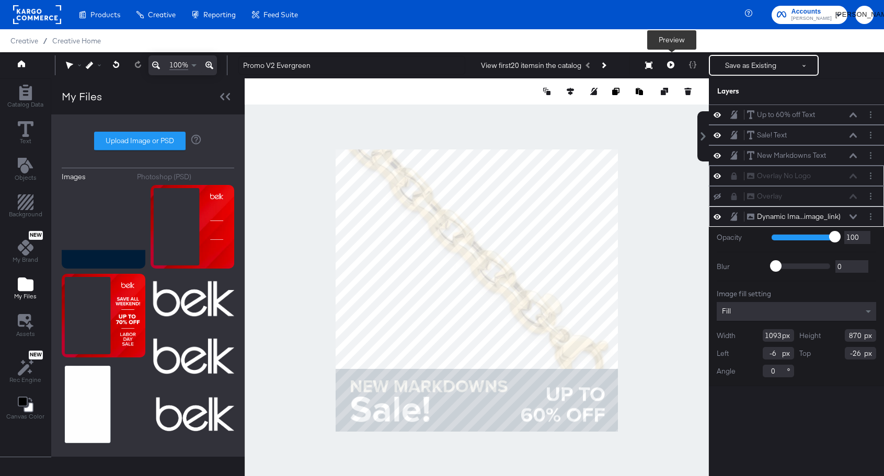
click at [669, 63] on icon at bounding box center [670, 64] width 7 height 7
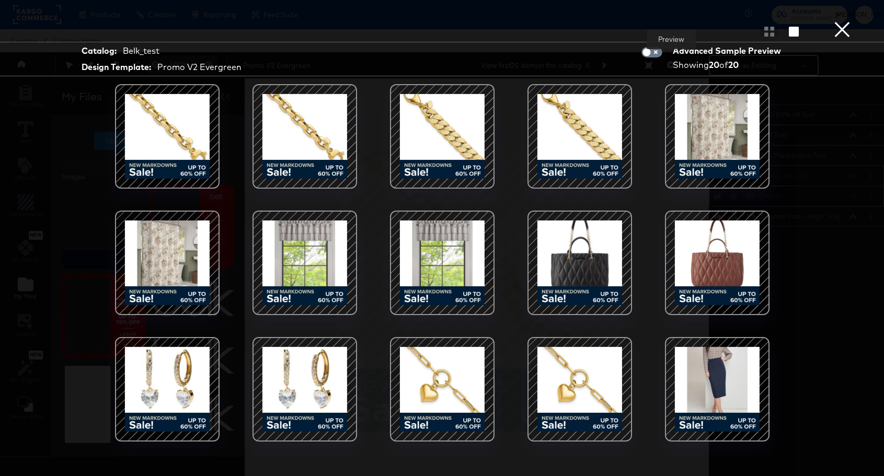
click at [846, 21] on button "×" at bounding box center [842, 10] width 21 height 21
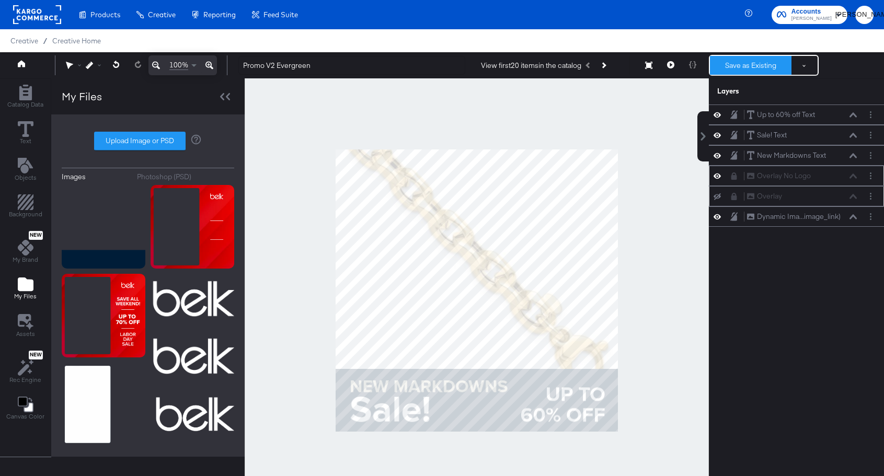
click at [764, 61] on button "Save as Existing" at bounding box center [751, 65] width 82 height 19
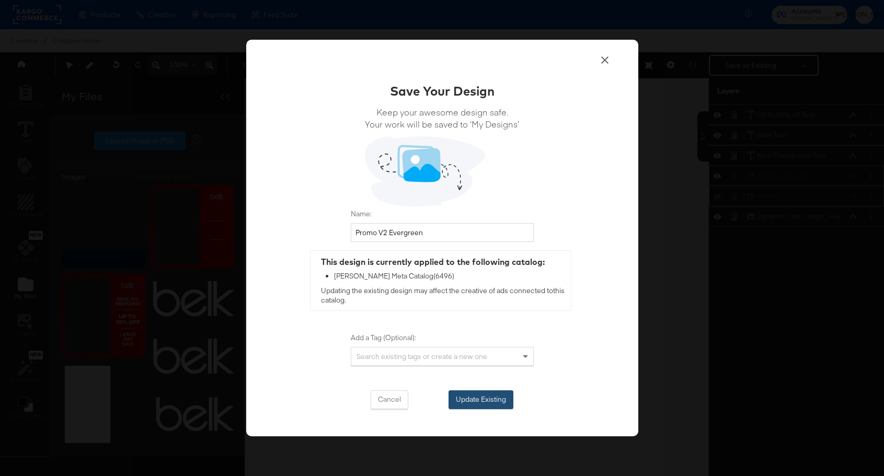
click at [473, 399] on button "Update Existing" at bounding box center [481, 400] width 65 height 19
